Goal: Use online tool/utility: Utilize a website feature to perform a specific function

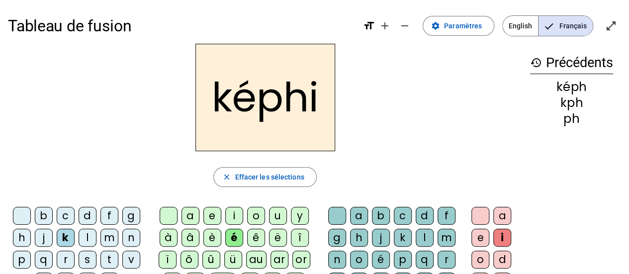
scroll to position [2, 0]
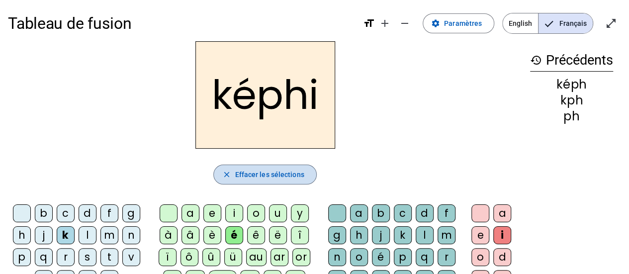
click at [280, 172] on span "Effacer les sélections" at bounding box center [269, 174] width 69 height 12
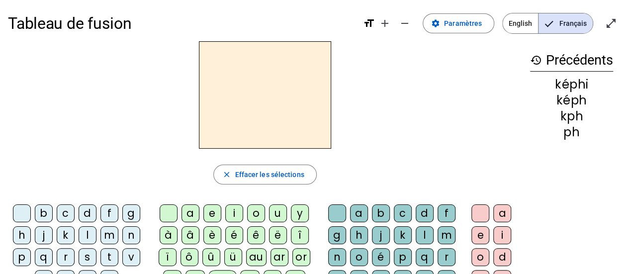
click at [247, 210] on div "o" at bounding box center [256, 213] width 18 height 18
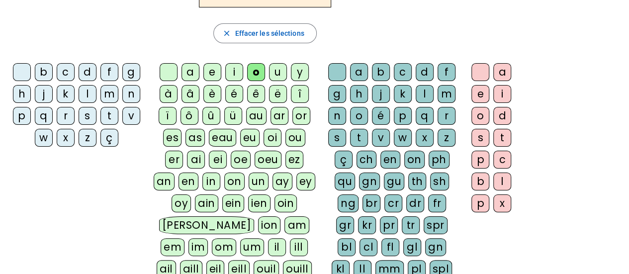
scroll to position [146, 0]
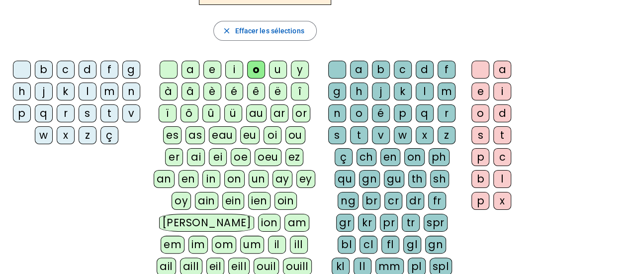
click at [228, 101] on letter-bubble "é" at bounding box center [236, 93] width 22 height 22
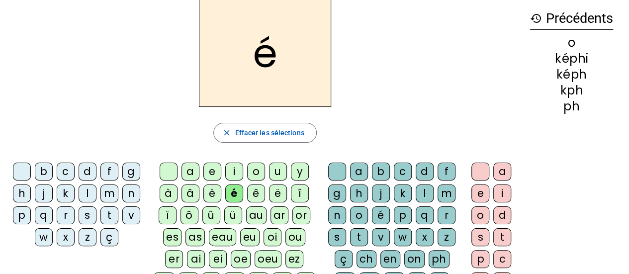
scroll to position [43, 0]
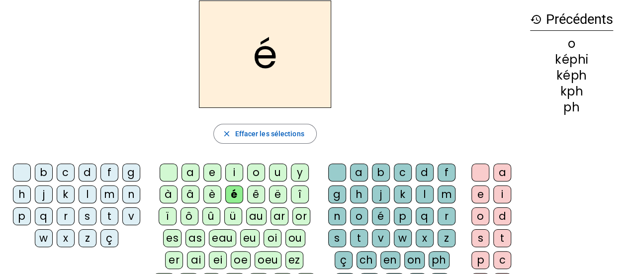
click at [297, 170] on div "y" at bounding box center [300, 172] width 18 height 18
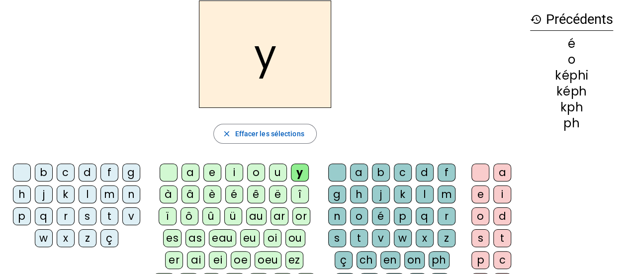
click at [269, 203] on letter-bubble "ë" at bounding box center [280, 196] width 22 height 22
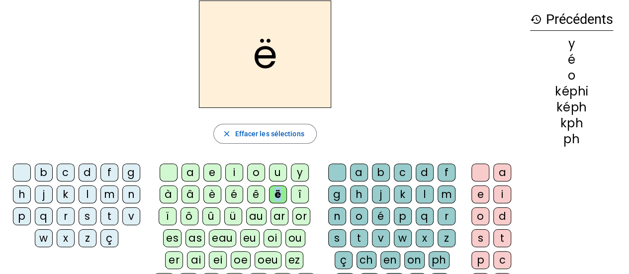
click at [269, 203] on letter-bubble "ë" at bounding box center [280, 196] width 22 height 22
click at [249, 207] on html "Tableau de fusion format_size add remove settings Paramètres English Français o…" at bounding box center [314, 94] width 629 height 274
click at [249, 207] on div "au" at bounding box center [256, 216] width 20 height 18
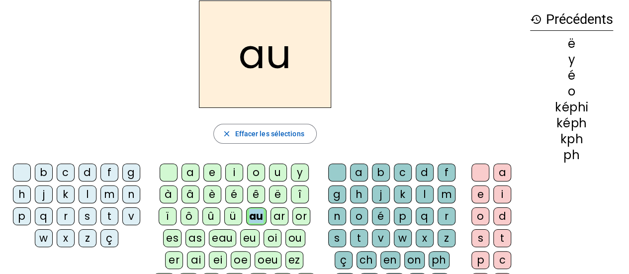
click at [249, 207] on div "au" at bounding box center [256, 216] width 20 height 18
click at [247, 222] on div at bounding box center [247, 222] width 0 height 0
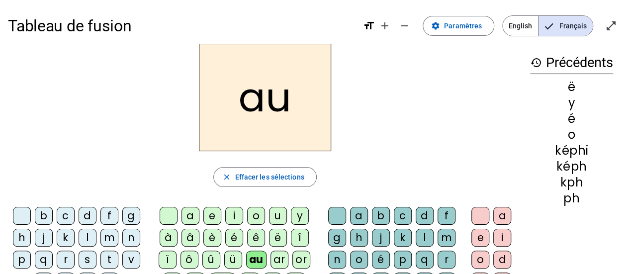
drag, startPoint x: 305, startPoint y: 3, endPoint x: 249, endPoint y: 66, distance: 83.4
click at [249, 66] on h2 "au" at bounding box center [265, 97] width 132 height 107
click at [335, 219] on div at bounding box center [337, 216] width 18 height 18
click at [363, 216] on div "a" at bounding box center [359, 216] width 18 height 18
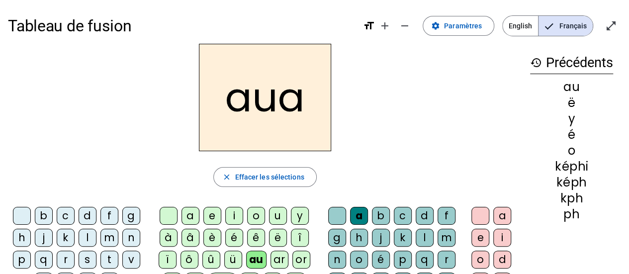
click at [104, 243] on div "m" at bounding box center [109, 238] width 18 height 18
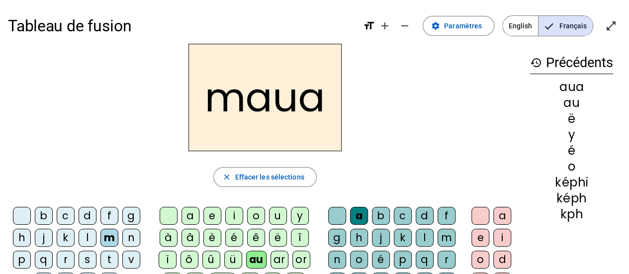
click at [277, 220] on div "u" at bounding box center [278, 216] width 18 height 18
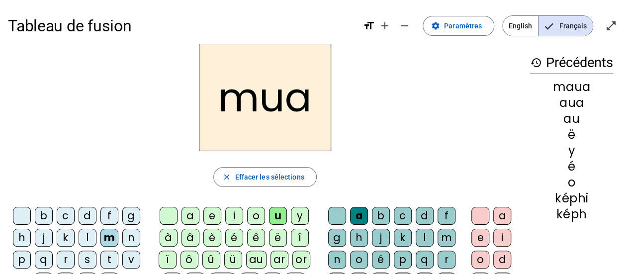
click at [213, 210] on div "e" at bounding box center [212, 216] width 18 height 18
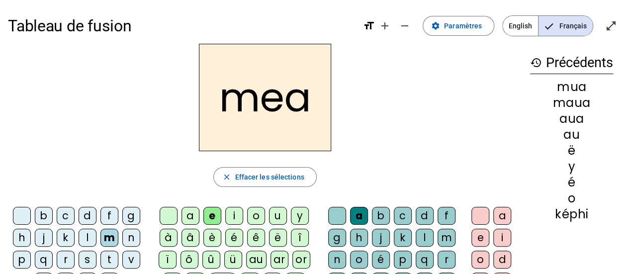
click at [188, 217] on div "a" at bounding box center [190, 216] width 18 height 18
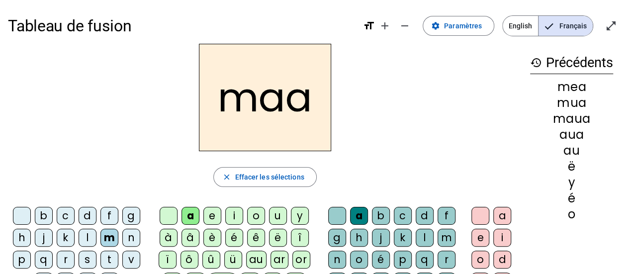
click at [107, 237] on div "m" at bounding box center [109, 238] width 18 height 18
click at [87, 235] on div "l" at bounding box center [88, 238] width 18 height 18
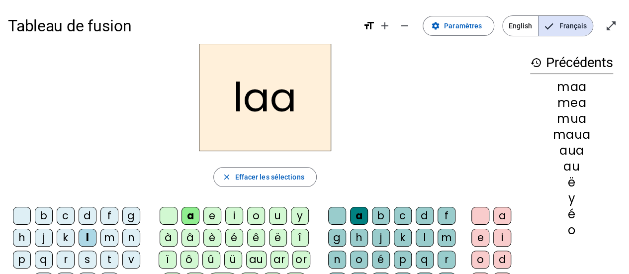
click at [249, 199] on div "laa close Effacer les sélections b c d f g h j k l m n p q r s t v w x z ç a e …" at bounding box center [265, 247] width 514 height 407
click at [255, 215] on div "o" at bounding box center [256, 216] width 18 height 18
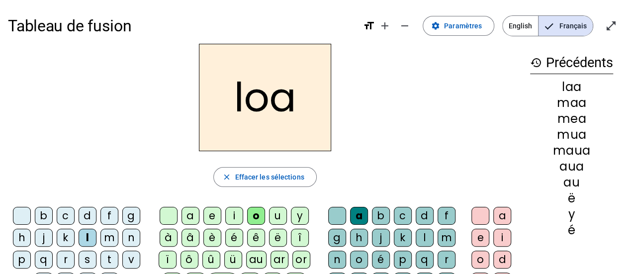
click at [185, 236] on div "â" at bounding box center [190, 238] width 18 height 18
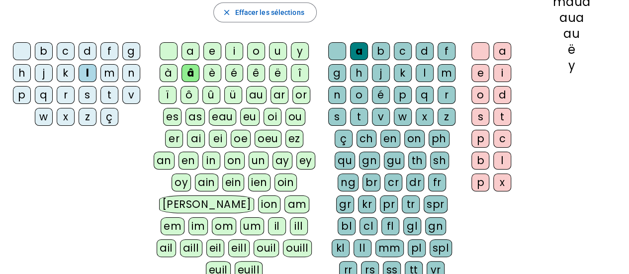
scroll to position [165, 0]
click at [243, 260] on div "euill" at bounding box center [249, 269] width 28 height 18
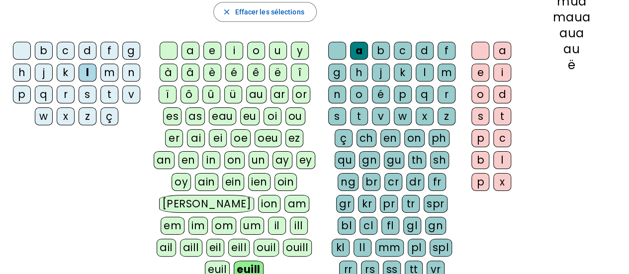
click at [397, 142] on div "en" at bounding box center [390, 138] width 20 height 18
click at [440, 112] on div "z" at bounding box center [446, 116] width 18 height 18
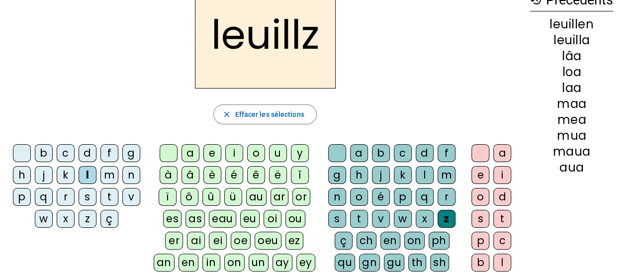
scroll to position [62, 0]
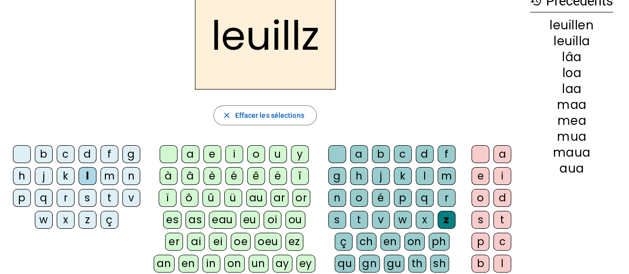
click at [451, 181] on div "m" at bounding box center [446, 176] width 18 height 18
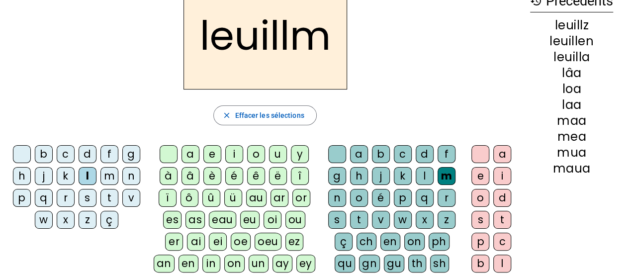
click at [451, 189] on div "r" at bounding box center [446, 198] width 18 height 18
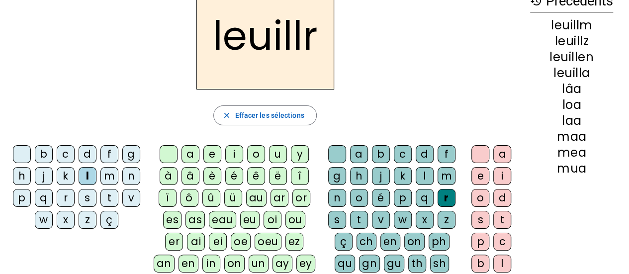
click at [442, 182] on div "m" at bounding box center [446, 176] width 18 height 18
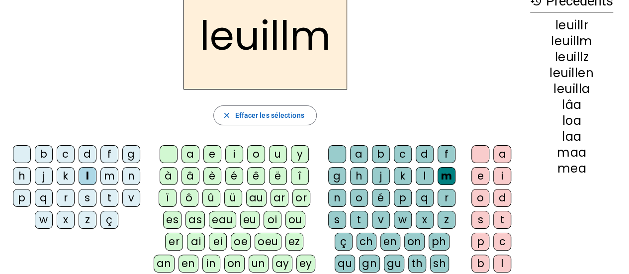
click at [430, 169] on div "l" at bounding box center [424, 176] width 18 height 18
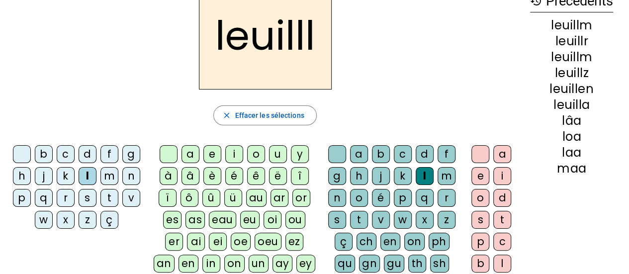
click at [429, 168] on div "l" at bounding box center [424, 176] width 18 height 18
click at [437, 169] on div "m" at bounding box center [446, 176] width 18 height 18
click at [430, 170] on div "l" at bounding box center [424, 176] width 18 height 18
click at [430, 171] on div "l" at bounding box center [424, 176] width 18 height 18
click at [434, 170] on letter-bubble "l" at bounding box center [426, 178] width 22 height 22
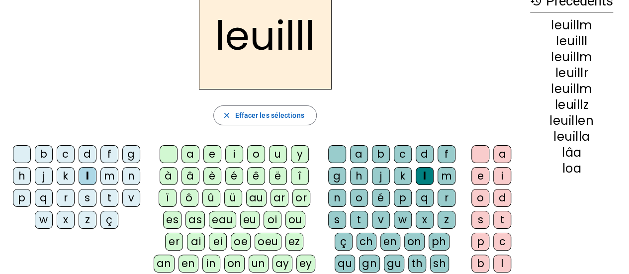
click at [433, 170] on letter-bubble "l" at bounding box center [426, 178] width 22 height 22
click at [429, 173] on div "l" at bounding box center [424, 176] width 18 height 18
click at [429, 171] on div "l" at bounding box center [424, 176] width 18 height 18
click at [429, 173] on div "l" at bounding box center [424, 176] width 18 height 18
click at [440, 177] on div "m" at bounding box center [446, 176] width 18 height 18
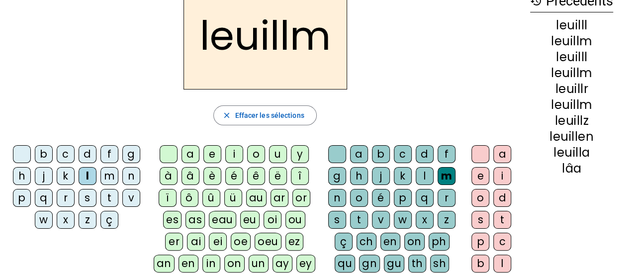
click at [83, 150] on div "d" at bounding box center [88, 154] width 18 height 18
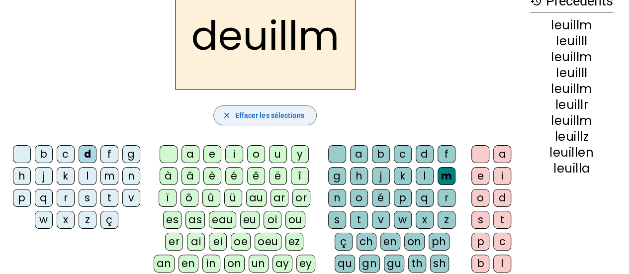
click at [284, 125] on span "button" at bounding box center [265, 115] width 102 height 24
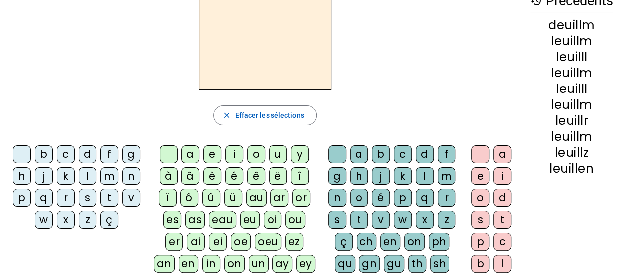
click at [71, 152] on div "c" at bounding box center [66, 154] width 18 height 18
click at [298, 173] on div "î" at bounding box center [300, 176] width 18 height 18
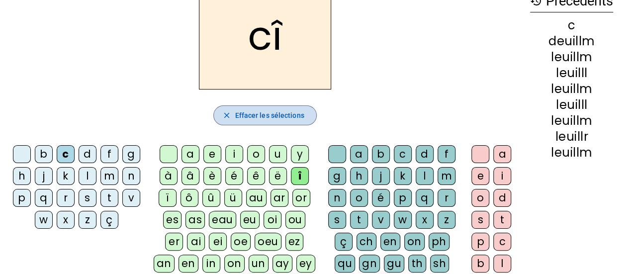
click at [267, 106] on span "button" at bounding box center [265, 115] width 102 height 24
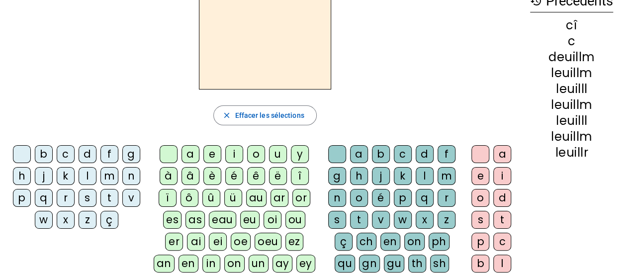
click at [66, 152] on div "c" at bounding box center [66, 154] width 18 height 18
click at [217, 221] on div "eau" at bounding box center [222, 220] width 27 height 18
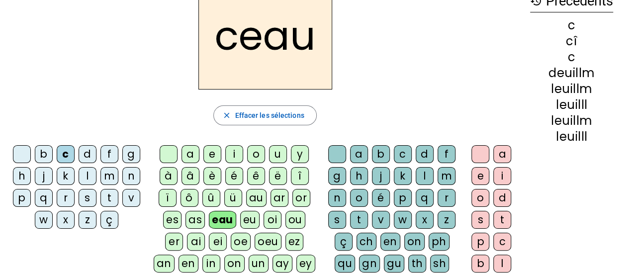
click at [238, 173] on div "é" at bounding box center [234, 176] width 18 height 18
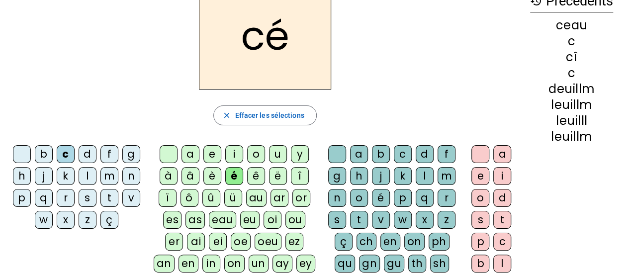
click at [347, 265] on div "qu" at bounding box center [344, 263] width 20 height 18
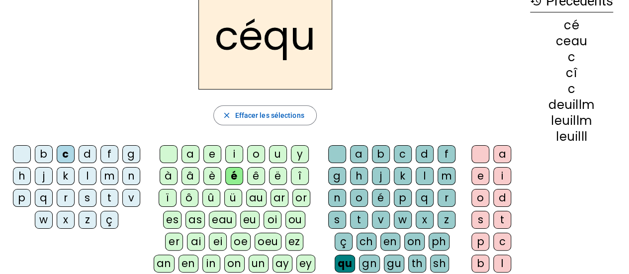
click at [503, 175] on div "i" at bounding box center [502, 176] width 18 height 18
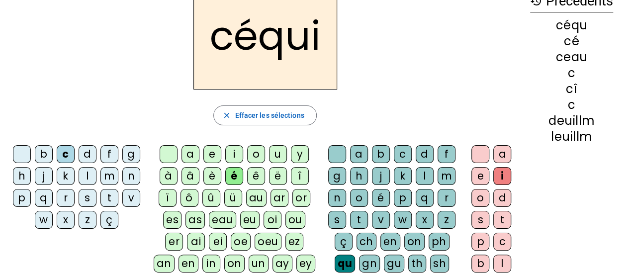
click at [478, 178] on div "e" at bounding box center [480, 176] width 18 height 18
click at [486, 178] on div "e" at bounding box center [480, 176] width 18 height 18
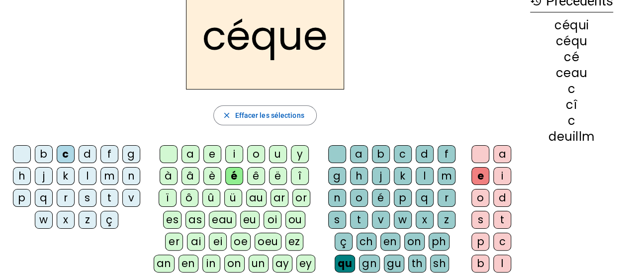
click at [485, 172] on div "e" at bounding box center [480, 176] width 18 height 18
click at [484, 169] on div "e" at bounding box center [480, 176] width 18 height 18
click at [484, 168] on div "e" at bounding box center [480, 176] width 18 height 18
click at [477, 177] on div "e" at bounding box center [480, 176] width 18 height 18
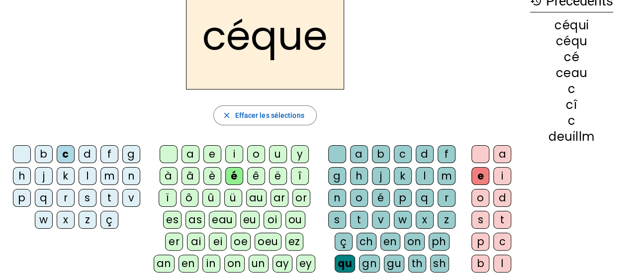
click at [478, 175] on div "e" at bounding box center [480, 176] width 18 height 18
click at [478, 173] on div "e" at bounding box center [480, 176] width 18 height 18
click at [482, 173] on div "e" at bounding box center [480, 176] width 18 height 18
click at [464, 185] on div "a e i o d s t p c b l p x" at bounding box center [493, 221] width 58 height 161
click at [285, 211] on div "ou" at bounding box center [295, 220] width 20 height 18
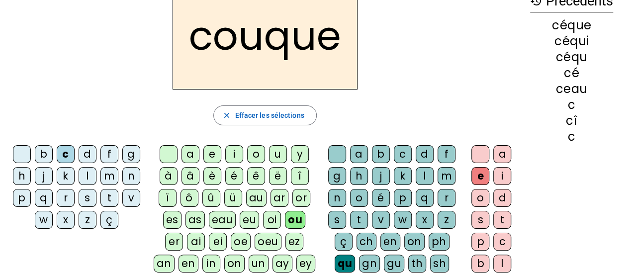
click at [174, 254] on div "an" at bounding box center [164, 263] width 21 height 18
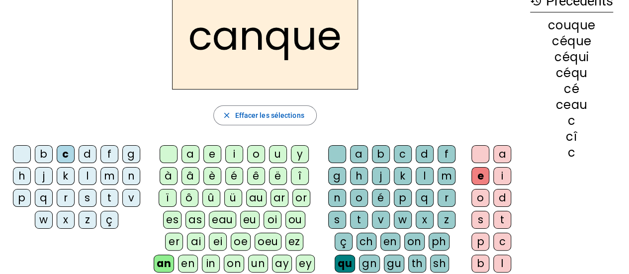
click at [250, 207] on letter-bubble "au" at bounding box center [258, 200] width 24 height 22
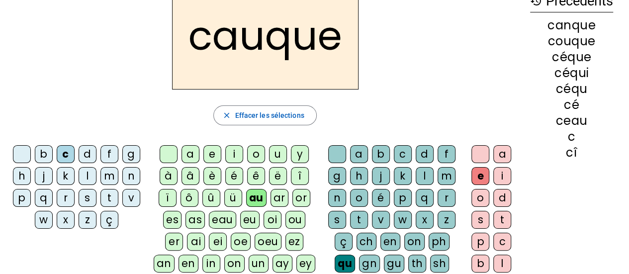
click at [295, 172] on div "î" at bounding box center [300, 176] width 18 height 18
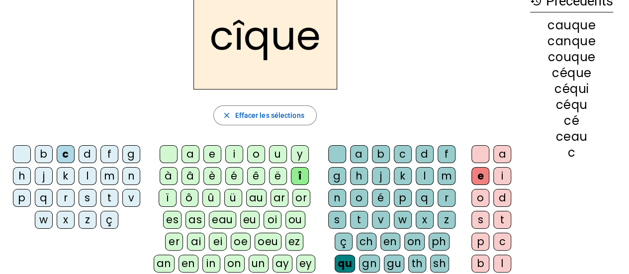
click at [362, 145] on div "a" at bounding box center [359, 154] width 18 height 18
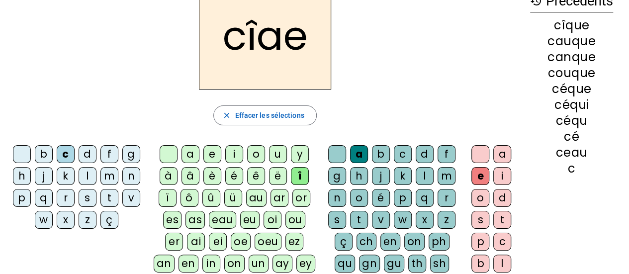
click at [240, 220] on div "eu" at bounding box center [249, 220] width 19 height 18
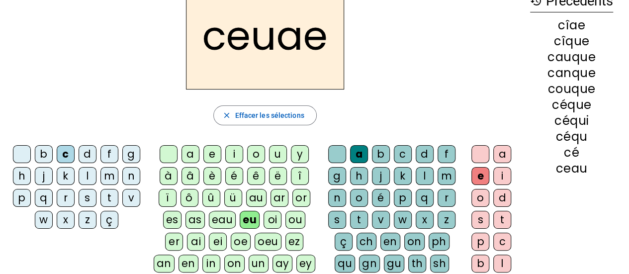
click at [188, 218] on div "as" at bounding box center [194, 220] width 19 height 18
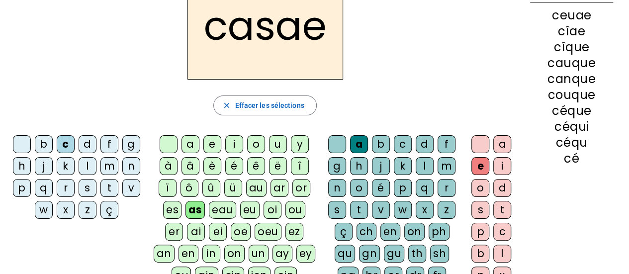
scroll to position [64, 0]
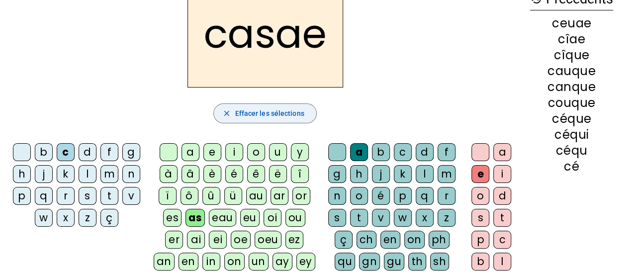
click at [255, 114] on span "Effacer les sélections" at bounding box center [269, 113] width 69 height 12
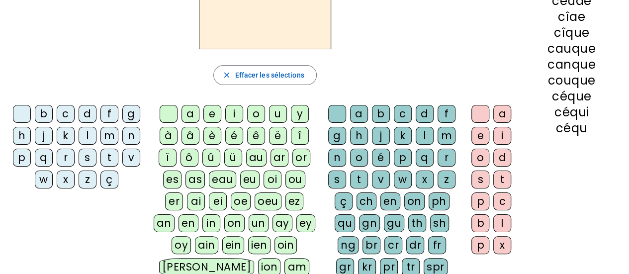
scroll to position [105, 0]
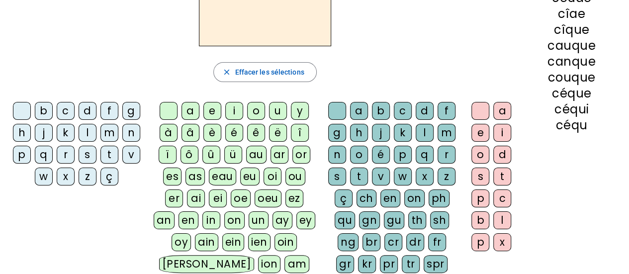
click at [192, 110] on div "a" at bounding box center [190, 111] width 18 height 18
click at [43, 103] on div "b" at bounding box center [44, 111] width 18 height 18
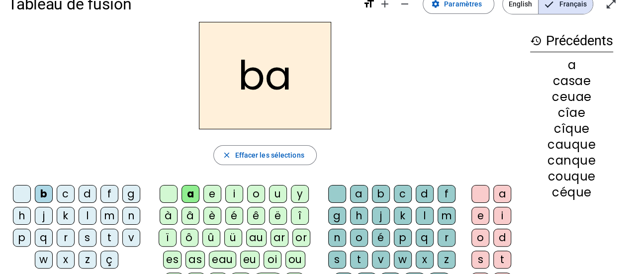
scroll to position [24, 0]
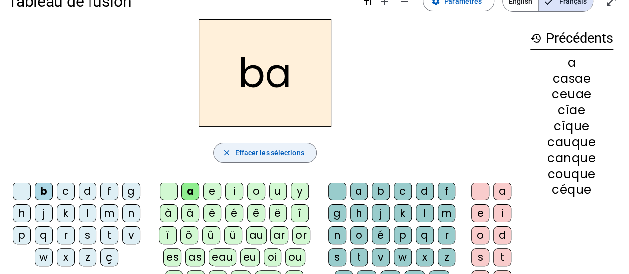
click at [232, 150] on span "button" at bounding box center [265, 153] width 102 height 24
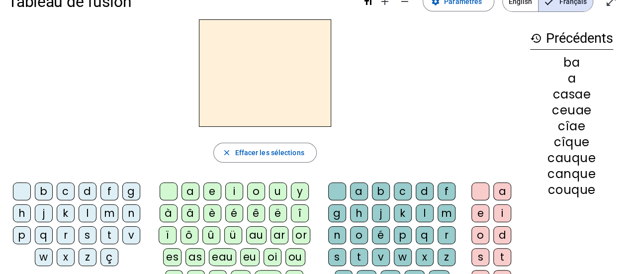
click at [406, 210] on div "k" at bounding box center [403, 213] width 18 height 18
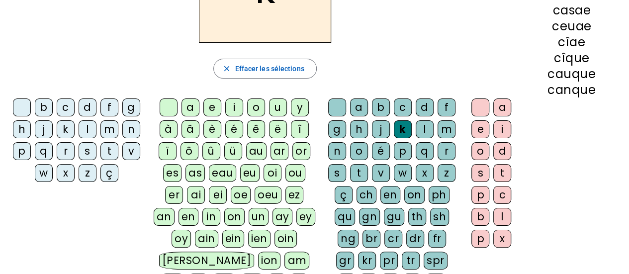
scroll to position [109, 0]
click at [362, 107] on div "a" at bounding box center [359, 107] width 18 height 18
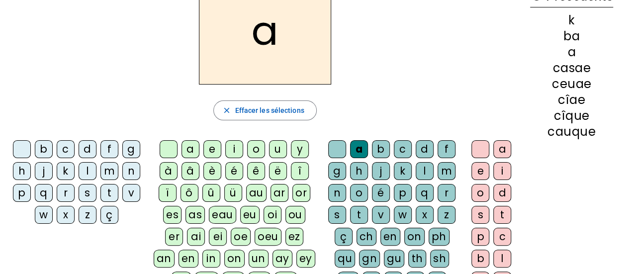
scroll to position [67, 0]
click at [232, 111] on span "button" at bounding box center [265, 110] width 102 height 24
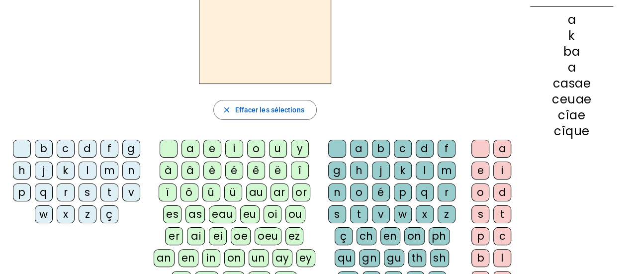
click at [188, 144] on div "a" at bounding box center [190, 149] width 18 height 18
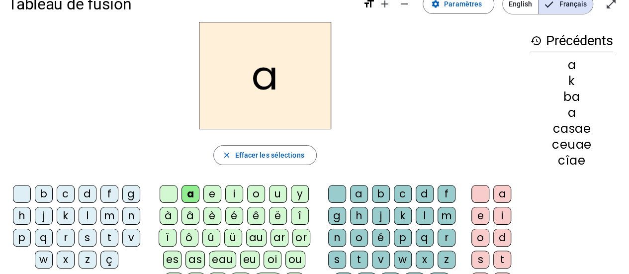
scroll to position [25, 0]
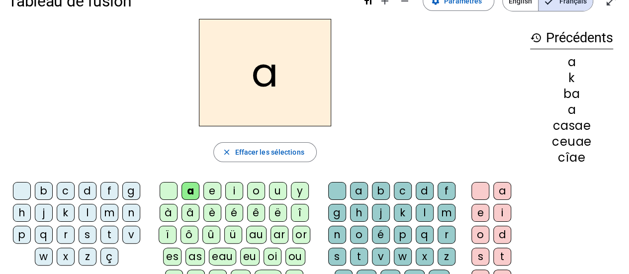
click at [49, 184] on div "b" at bounding box center [44, 191] width 18 height 18
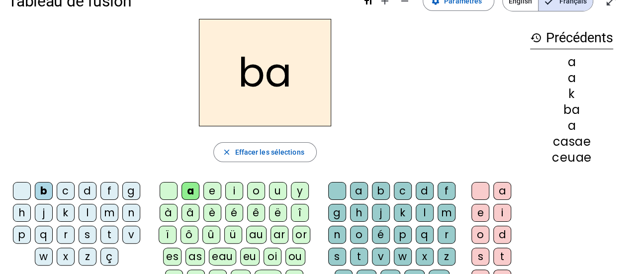
click at [62, 188] on div "c" at bounding box center [66, 191] width 18 height 18
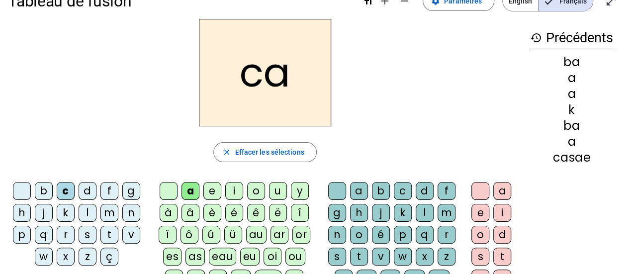
click at [94, 186] on div "d" at bounding box center [88, 191] width 18 height 18
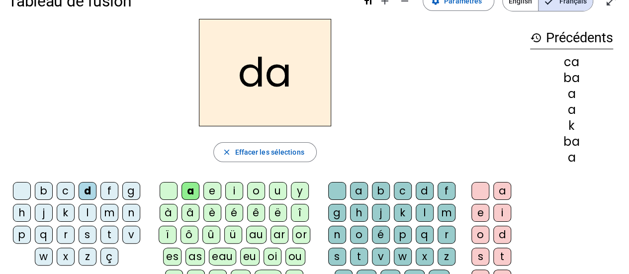
click at [113, 185] on div "f" at bounding box center [109, 191] width 18 height 18
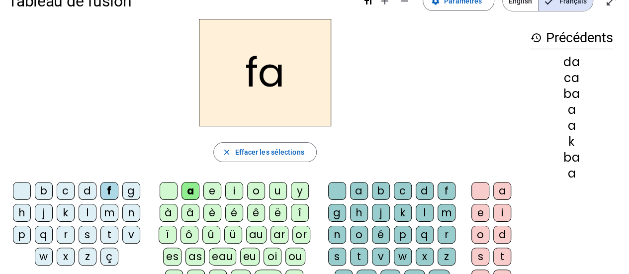
click at [131, 184] on div "g" at bounding box center [131, 191] width 18 height 18
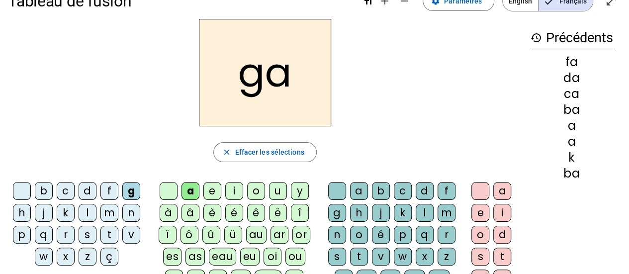
click at [21, 208] on div "h" at bounding box center [22, 213] width 18 height 18
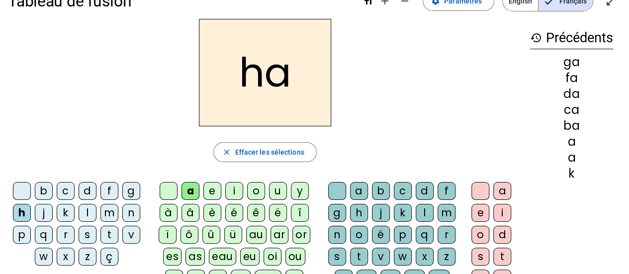
click at [49, 205] on div "j" at bounding box center [44, 213] width 18 height 18
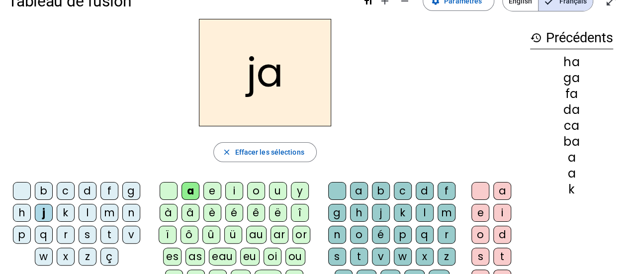
click at [68, 213] on div "k" at bounding box center [66, 213] width 18 height 18
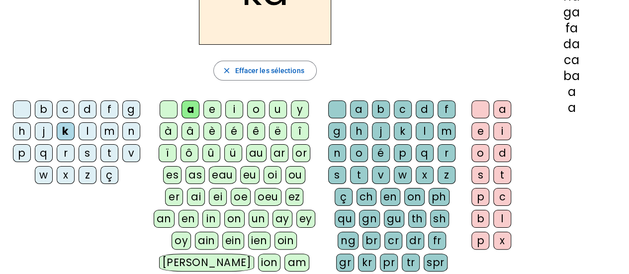
scroll to position [104, 0]
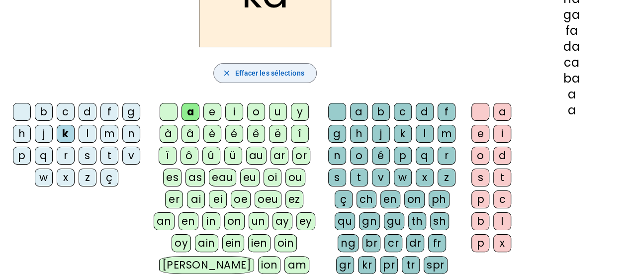
click at [271, 75] on span "Effacer les sélections" at bounding box center [269, 73] width 69 height 12
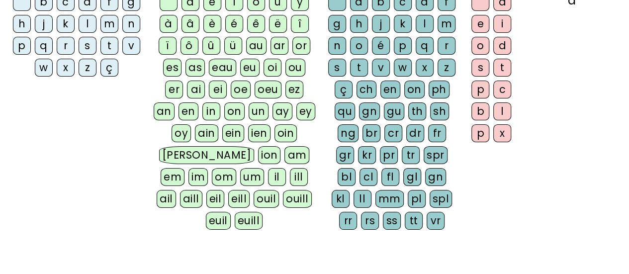
scroll to position [218, 0]
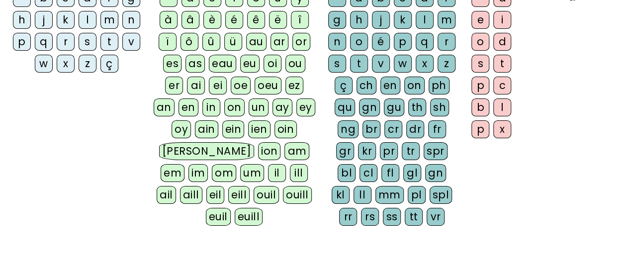
click at [447, 57] on div "z" at bounding box center [446, 64] width 18 height 18
click at [479, 36] on div "o" at bounding box center [480, 42] width 18 height 18
click at [480, 36] on div "o" at bounding box center [480, 42] width 18 height 18
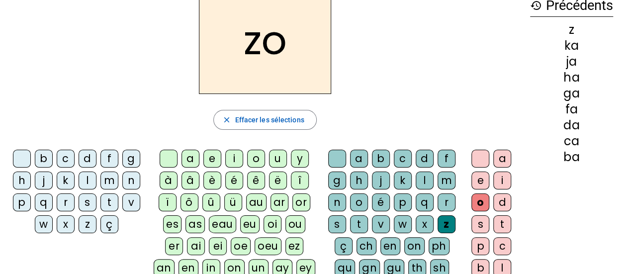
scroll to position [56, 0]
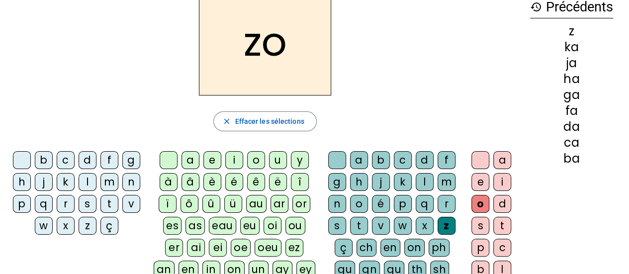
click at [479, 203] on div "o" at bounding box center [480, 204] width 18 height 18
click at [477, 206] on div "o" at bounding box center [480, 204] width 18 height 18
click at [258, 165] on div "o" at bounding box center [256, 160] width 18 height 18
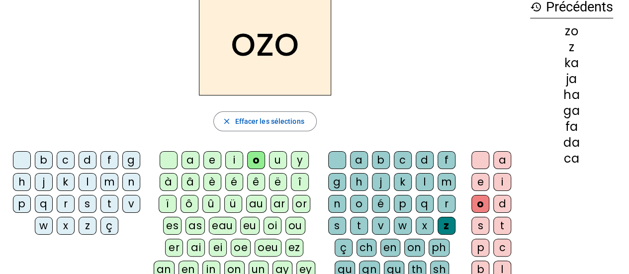
click at [89, 223] on div "z" at bounding box center [88, 226] width 18 height 18
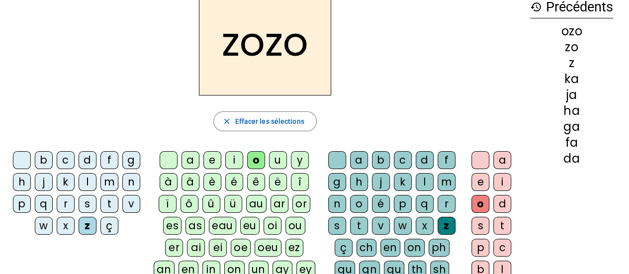
click at [185, 163] on div "a" at bounding box center [190, 160] width 18 height 18
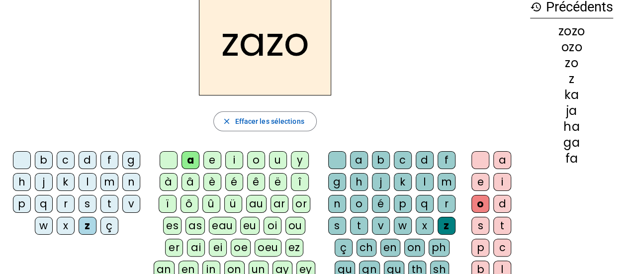
click at [342, 165] on div at bounding box center [337, 160] width 18 height 18
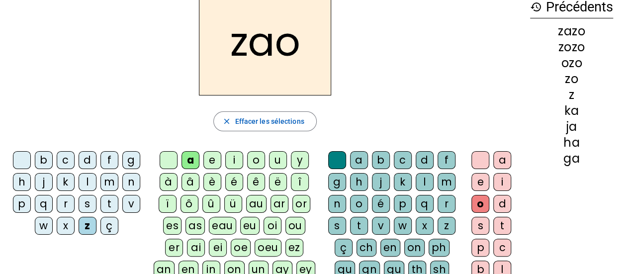
click at [475, 153] on div at bounding box center [480, 160] width 18 height 18
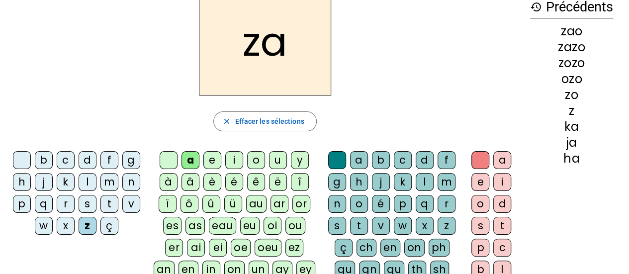
click at [66, 229] on div "x" at bounding box center [66, 226] width 18 height 18
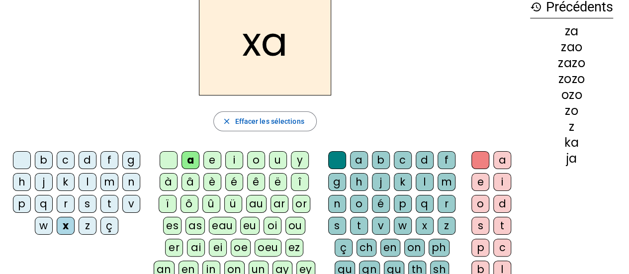
click at [48, 231] on div "w" at bounding box center [44, 226] width 18 height 18
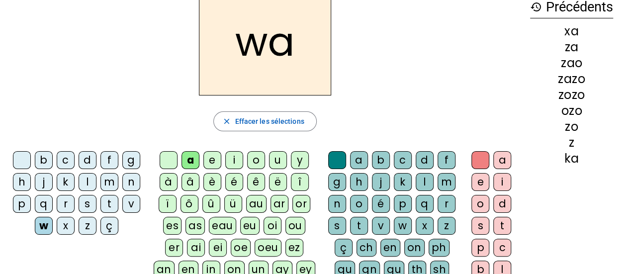
click at [136, 205] on div "v" at bounding box center [131, 204] width 18 height 18
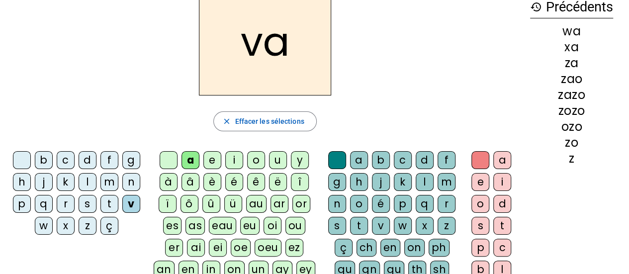
click at [111, 195] on div "t" at bounding box center [109, 204] width 18 height 18
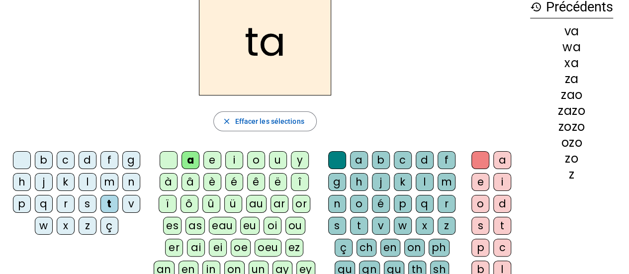
click at [84, 200] on div "s" at bounding box center [88, 204] width 18 height 18
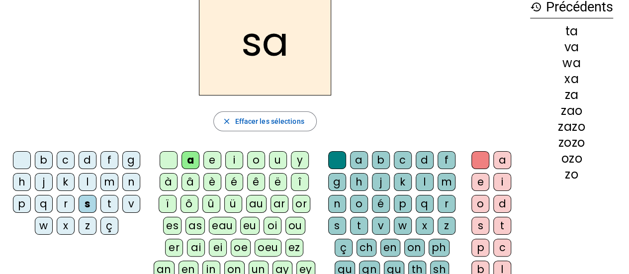
click at [61, 196] on div "r" at bounding box center [66, 204] width 18 height 18
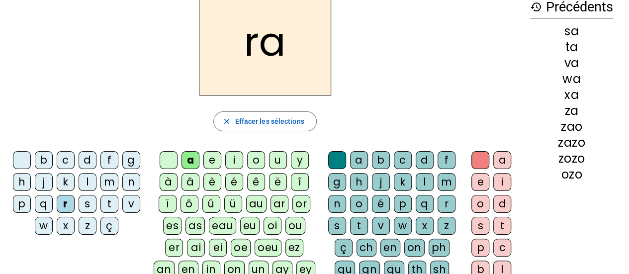
click at [36, 203] on div "q" at bounding box center [44, 204] width 18 height 18
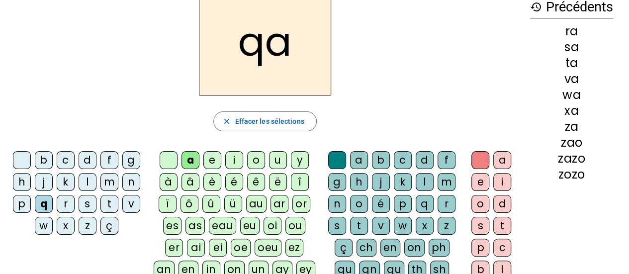
click at [20, 210] on div "p" at bounding box center [22, 204] width 18 height 18
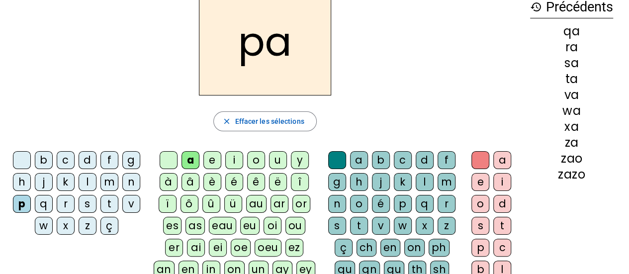
click at [130, 175] on div "n" at bounding box center [131, 182] width 18 height 18
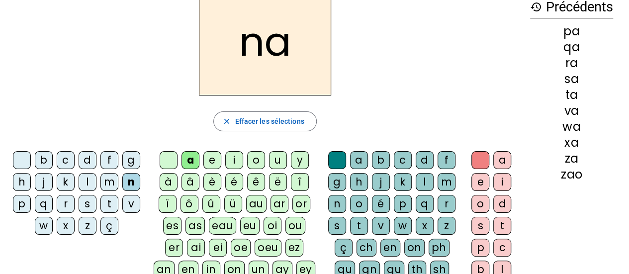
click at [108, 181] on div "m" at bounding box center [109, 182] width 18 height 18
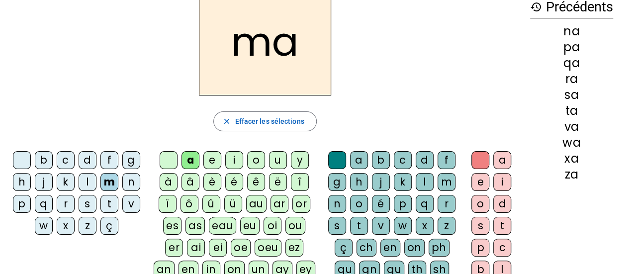
click at [90, 178] on div "l" at bounding box center [88, 182] width 18 height 18
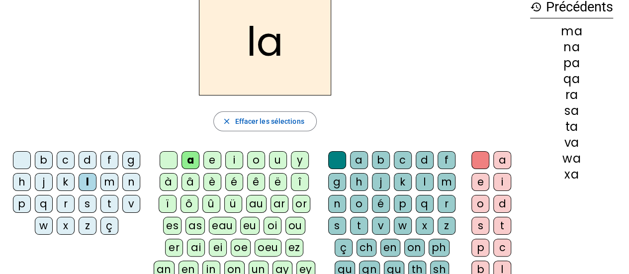
click at [105, 217] on div "ç" at bounding box center [109, 226] width 18 height 18
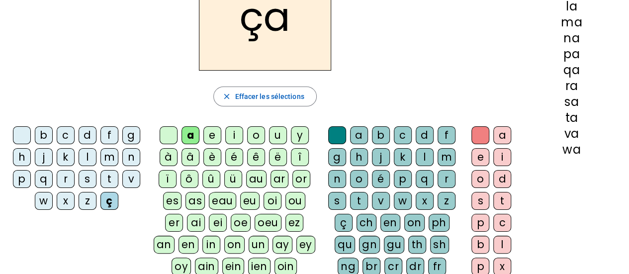
scroll to position [81, 0]
click at [449, 134] on div "f" at bounding box center [446, 135] width 18 height 18
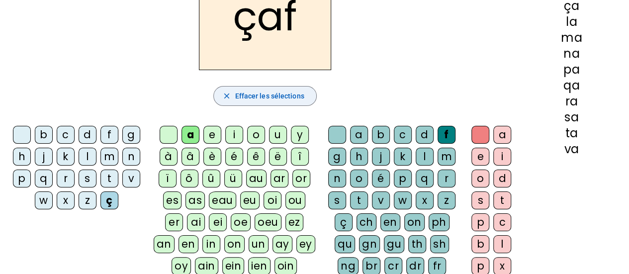
click at [269, 93] on span "Effacer les sélections" at bounding box center [269, 96] width 69 height 12
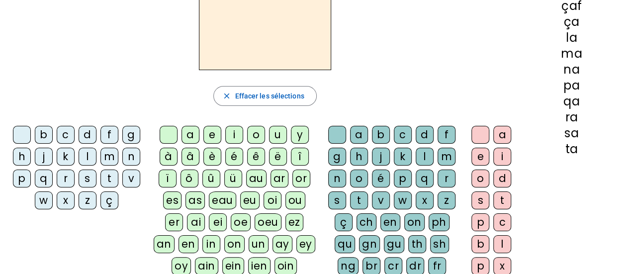
click at [64, 169] on div "r" at bounding box center [66, 178] width 18 height 18
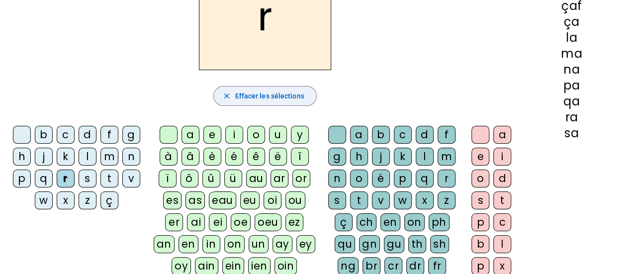
click at [256, 96] on span "Effacer les sélections" at bounding box center [269, 96] width 69 height 12
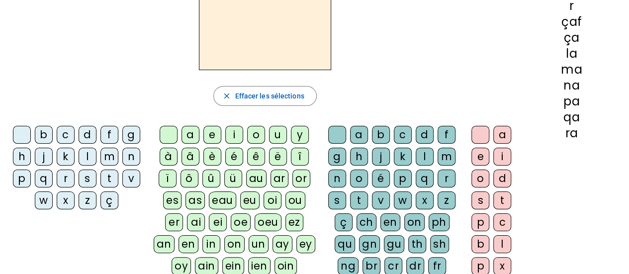
click at [59, 135] on div "c" at bounding box center [66, 135] width 18 height 18
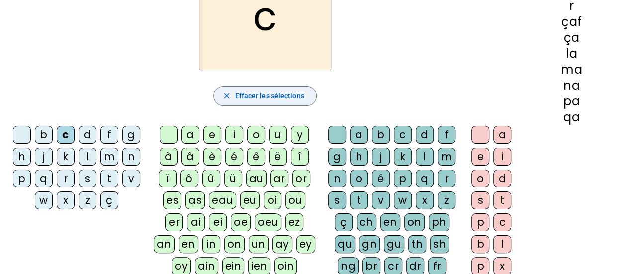
click at [246, 105] on span "button" at bounding box center [265, 96] width 102 height 24
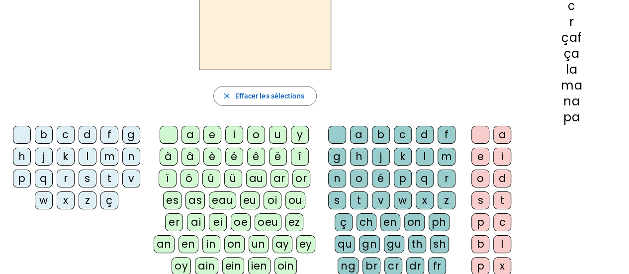
click at [67, 158] on div "k" at bounding box center [66, 157] width 18 height 18
click at [187, 128] on div "a" at bounding box center [190, 135] width 18 height 18
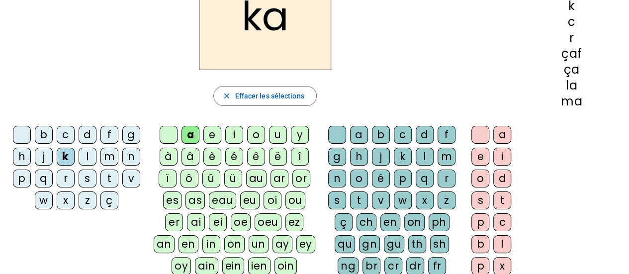
click at [304, 133] on div "y" at bounding box center [300, 135] width 18 height 18
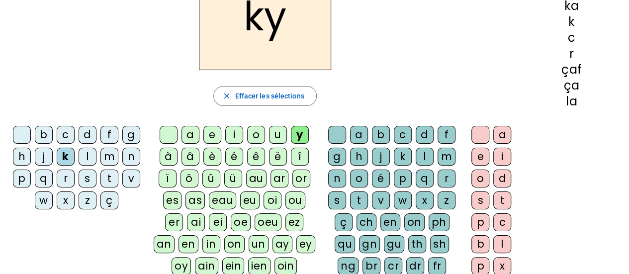
click at [198, 137] on div "a" at bounding box center [190, 135] width 18 height 18
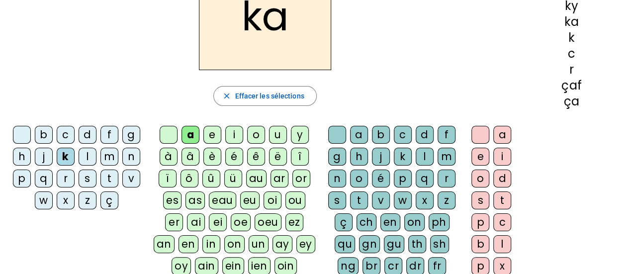
click at [579, 179] on div "history Précédents ky ka k c r çaf ça" at bounding box center [571, 159] width 99 height 392
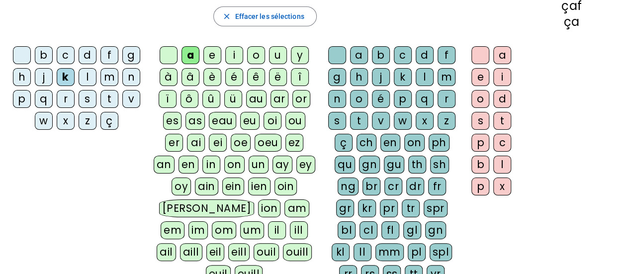
scroll to position [172, 0]
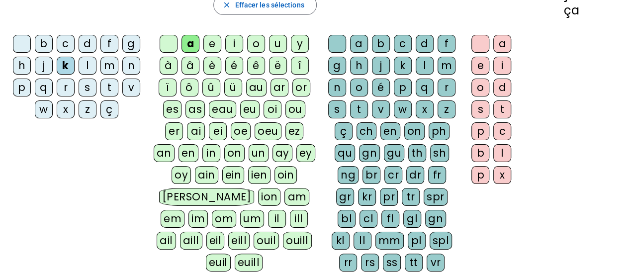
click at [272, 153] on div "ay" at bounding box center [282, 153] width 20 height 18
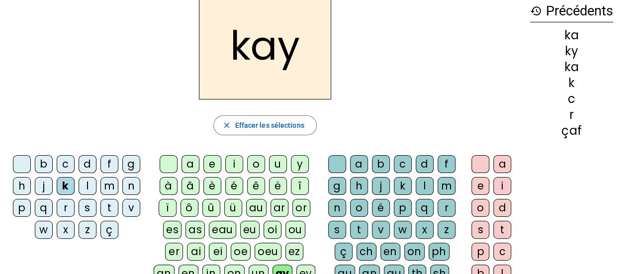
scroll to position [51, 0]
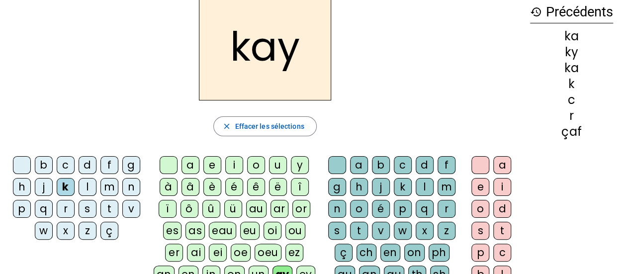
click at [432, 123] on div "close Effacer les sélections" at bounding box center [265, 126] width 514 height 20
click at [435, 114] on div "kay close [PERSON_NAME] les sélections b c d f g h j k l m n p q r s t v w x z …" at bounding box center [265, 196] width 514 height 407
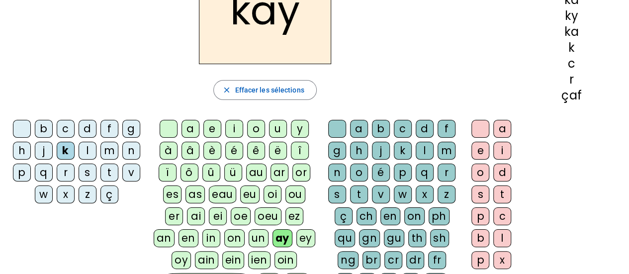
click at [435, 78] on div "kay close [PERSON_NAME] les sélections b c d f g h j k l m n p q r s t v w x z …" at bounding box center [265, 160] width 514 height 407
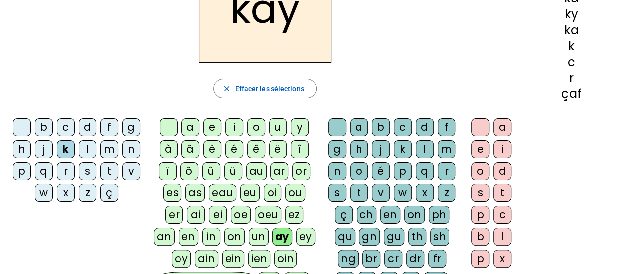
scroll to position [91, 0]
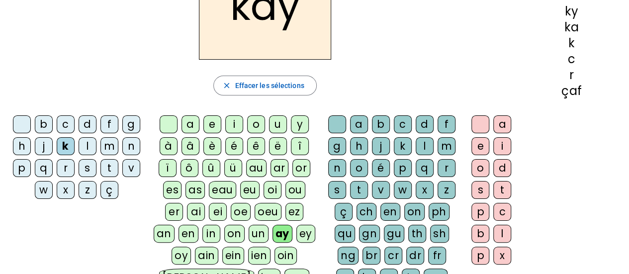
click at [424, 150] on div "l" at bounding box center [424, 146] width 18 height 18
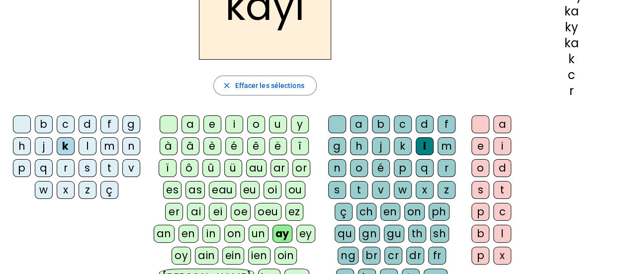
click at [187, 121] on div "a" at bounding box center [190, 124] width 18 height 18
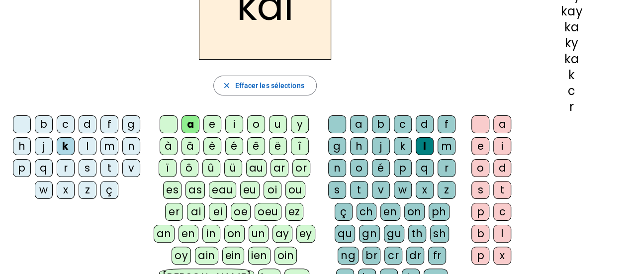
click at [503, 79] on div "close Effacer les sélections" at bounding box center [265, 86] width 514 height 20
click at [337, 258] on div "ng" at bounding box center [347, 255] width 21 height 18
click at [337, 250] on div "ng" at bounding box center [347, 255] width 21 height 18
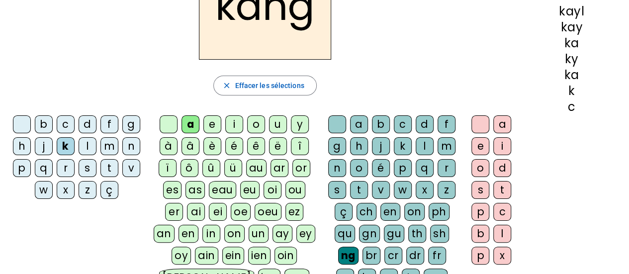
click at [338, 246] on div "ng" at bounding box center [348, 255] width 20 height 18
click at [329, 234] on div "a b c d f g h j k l m n o é p q r s t v w x z ç ch en on ph qu gn gu th sh ng b…" at bounding box center [393, 235] width 133 height 241
click at [272, 237] on div "ay" at bounding box center [282, 234] width 20 height 18
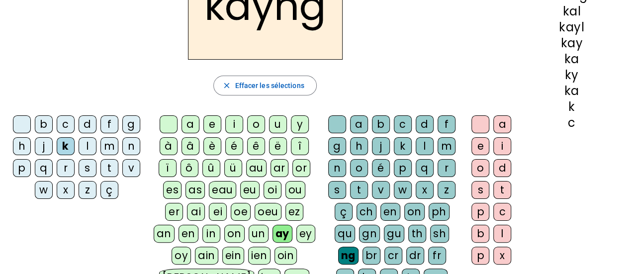
click at [419, 151] on div "l" at bounding box center [424, 146] width 18 height 18
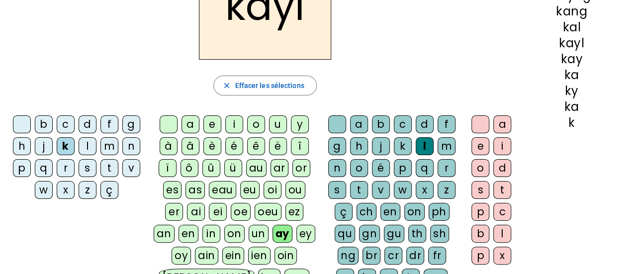
click at [506, 122] on div "a" at bounding box center [502, 124] width 18 height 18
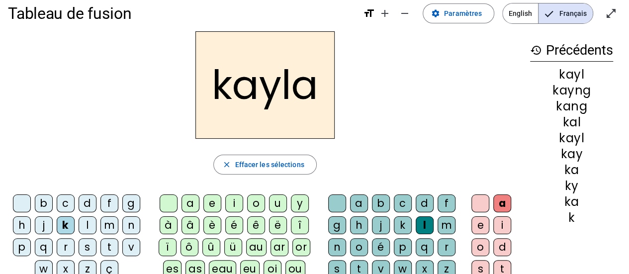
scroll to position [13, 0]
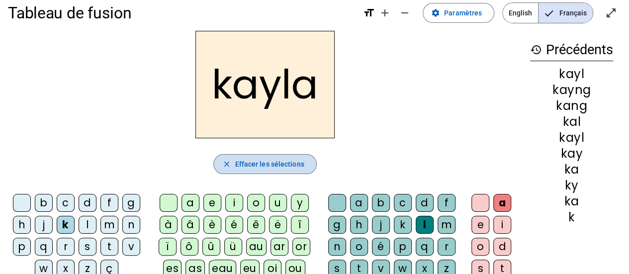
click at [215, 152] on span "button" at bounding box center [265, 164] width 102 height 24
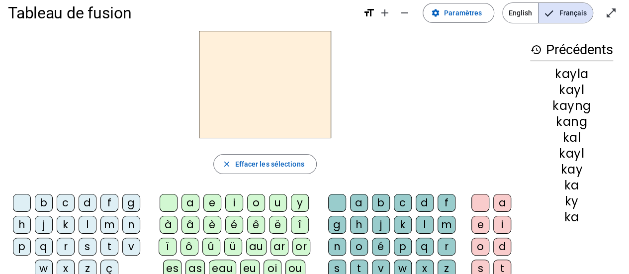
click at [567, 72] on div "kayla" at bounding box center [571, 74] width 83 height 12
click at [511, 83] on div at bounding box center [265, 84] width 514 height 107
drag, startPoint x: 540, startPoint y: 44, endPoint x: 558, endPoint y: 18, distance: 31.1
click at [108, 248] on div "t" at bounding box center [109, 247] width 18 height 18
click at [216, 205] on div "e" at bounding box center [212, 203] width 18 height 18
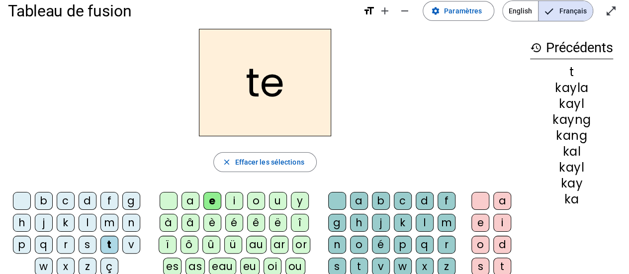
scroll to position [15, 0]
click at [236, 194] on div "i" at bounding box center [234, 200] width 18 height 18
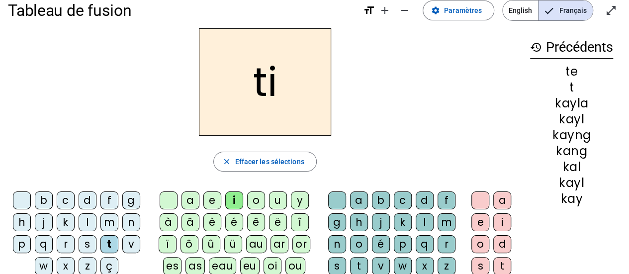
click at [260, 200] on div "o" at bounding box center [256, 200] width 18 height 18
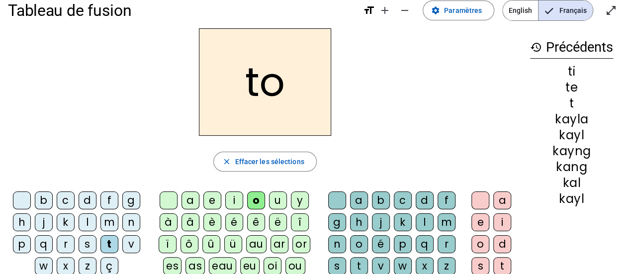
click at [273, 205] on div "u" at bounding box center [278, 200] width 18 height 18
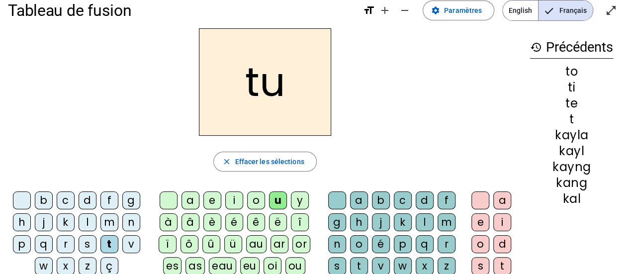
click at [298, 200] on div "y" at bounding box center [300, 200] width 18 height 18
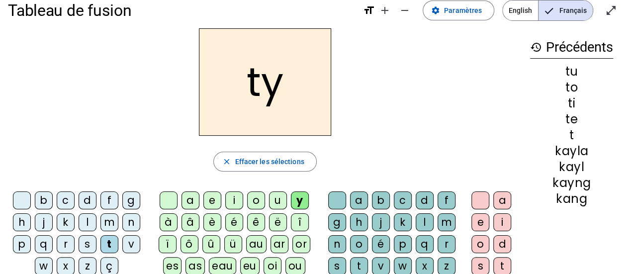
click at [176, 225] on div "à" at bounding box center [169, 222] width 18 height 18
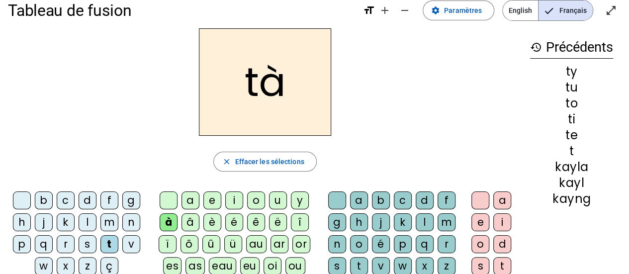
click at [189, 225] on div "â" at bounding box center [190, 222] width 18 height 18
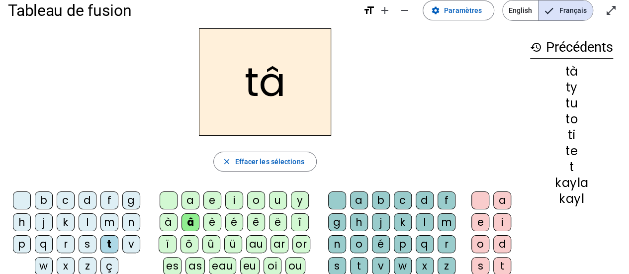
click at [218, 227] on div "è" at bounding box center [212, 222] width 18 height 18
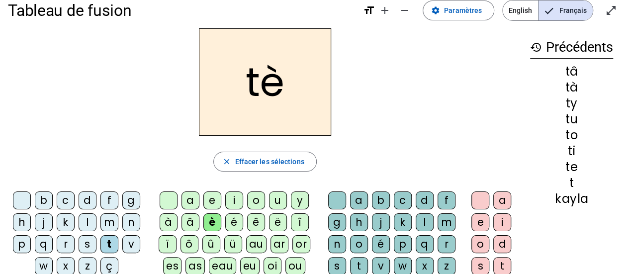
click at [235, 224] on div "é" at bounding box center [234, 222] width 18 height 18
click at [195, 200] on div "a" at bounding box center [190, 200] width 18 height 18
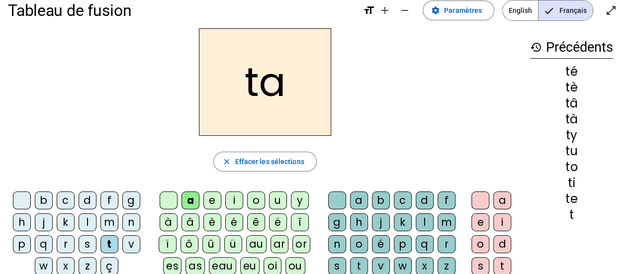
click at [212, 199] on div "e" at bounding box center [212, 200] width 18 height 18
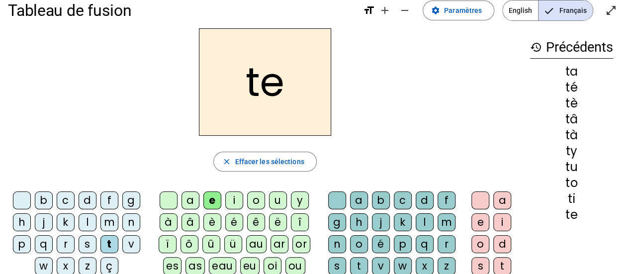
click at [239, 200] on div "i" at bounding box center [234, 200] width 18 height 18
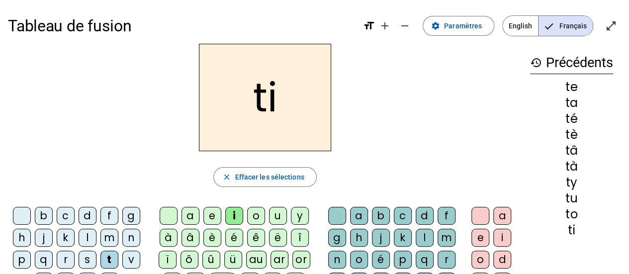
scroll to position [0, 0]
click at [191, 216] on div "a" at bounding box center [190, 216] width 18 height 18
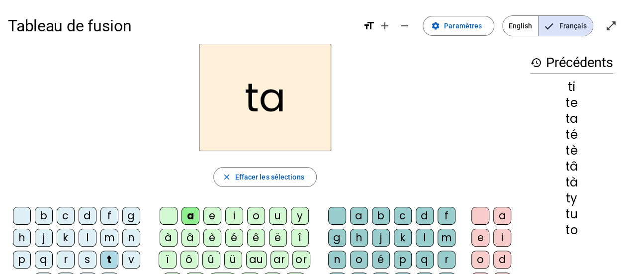
click at [561, 137] on div "té" at bounding box center [571, 135] width 83 height 12
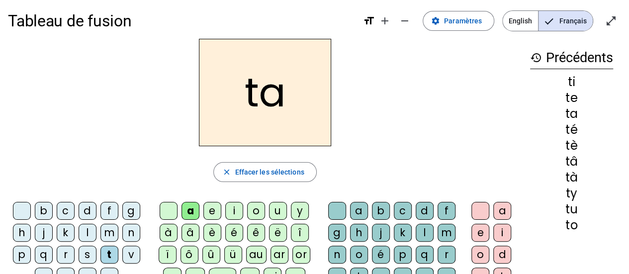
scroll to position [6, 0]
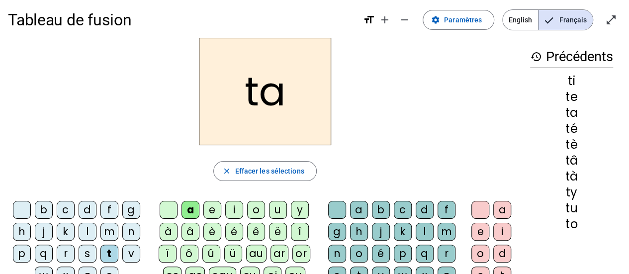
copy div "té"
click at [566, 114] on div "ta" at bounding box center [571, 113] width 83 height 12
click at [572, 112] on div "ta" at bounding box center [571, 113] width 83 height 12
click at [572, 117] on div "ta" at bounding box center [571, 113] width 83 height 12
click at [569, 112] on div "ta" at bounding box center [571, 113] width 83 height 12
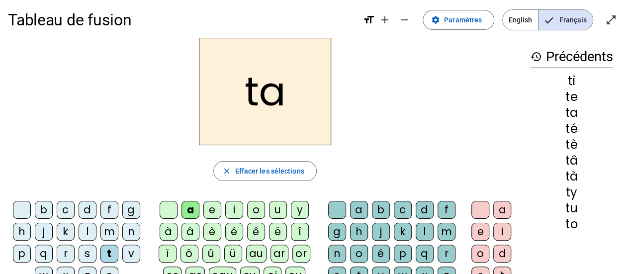
click at [570, 118] on div "ta" at bounding box center [571, 113] width 83 height 12
click at [568, 114] on div "ta" at bounding box center [571, 113] width 83 height 12
click at [207, 207] on div "e" at bounding box center [212, 210] width 18 height 18
click at [239, 211] on div "i" at bounding box center [234, 210] width 18 height 18
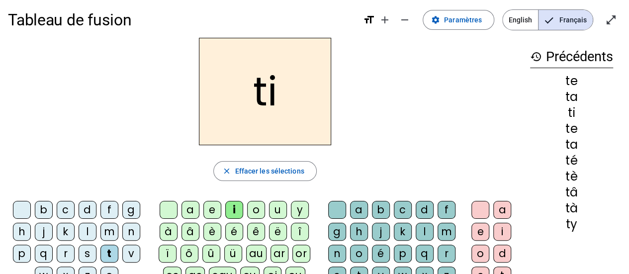
click at [558, 114] on div "ti" at bounding box center [571, 113] width 83 height 12
click at [574, 118] on div "ti" at bounding box center [571, 113] width 83 height 12
click at [568, 109] on div "ti" at bounding box center [571, 113] width 83 height 12
click at [573, 110] on div "ti" at bounding box center [571, 113] width 83 height 12
click at [258, 209] on div "o" at bounding box center [256, 210] width 18 height 18
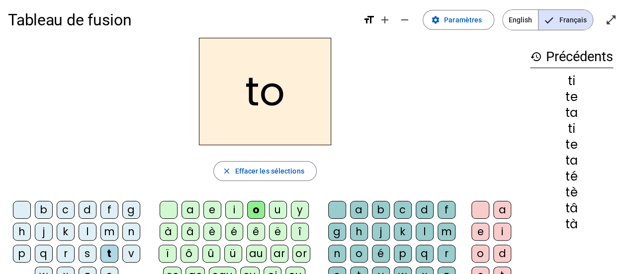
click at [272, 207] on div "u" at bounding box center [278, 210] width 18 height 18
click at [291, 207] on div "y" at bounding box center [300, 210] width 18 height 18
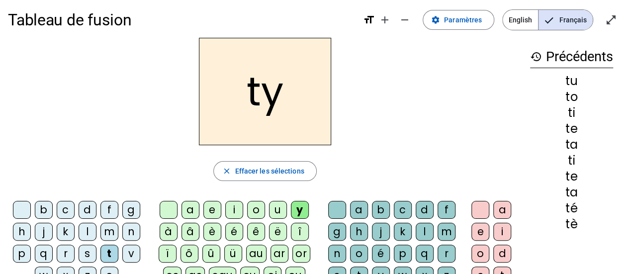
click at [266, 114] on h2 "ty" at bounding box center [265, 91] width 132 height 107
click at [295, 130] on h2 "ty" at bounding box center [265, 91] width 132 height 107
click at [166, 234] on div "à" at bounding box center [169, 232] width 18 height 18
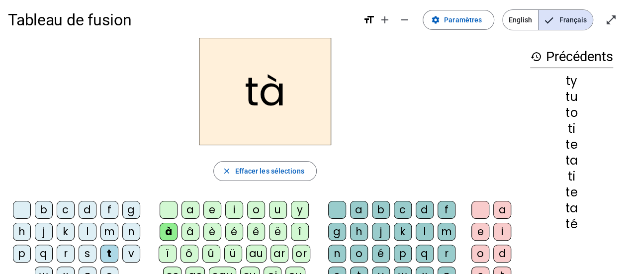
click at [296, 125] on h2 "tà" at bounding box center [265, 91] width 132 height 107
drag, startPoint x: 296, startPoint y: 125, endPoint x: 296, endPoint y: 119, distance: 6.0
click at [296, 121] on h2 "tà" at bounding box center [265, 91] width 132 height 107
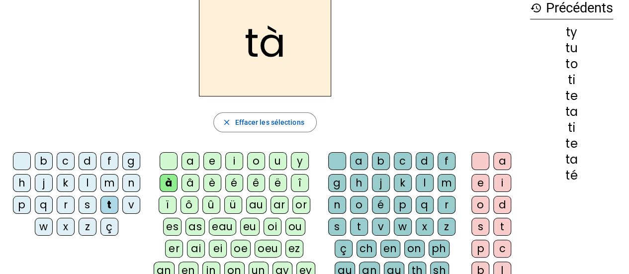
scroll to position [54, 0]
click at [270, 205] on div "ar" at bounding box center [279, 205] width 18 height 18
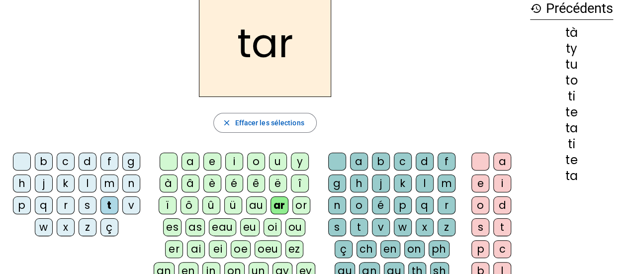
click at [262, 210] on div "au" at bounding box center [256, 205] width 20 height 18
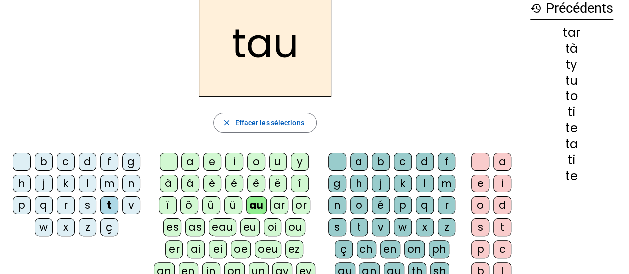
click at [280, 210] on div "ar" at bounding box center [279, 205] width 18 height 18
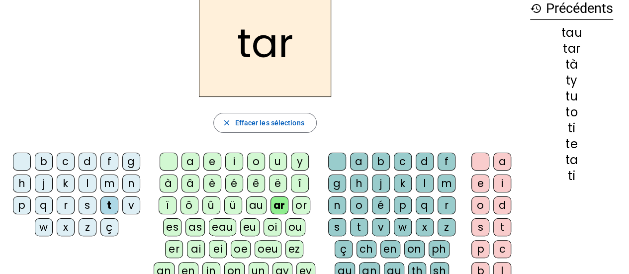
click at [301, 203] on div "or" at bounding box center [301, 205] width 18 height 18
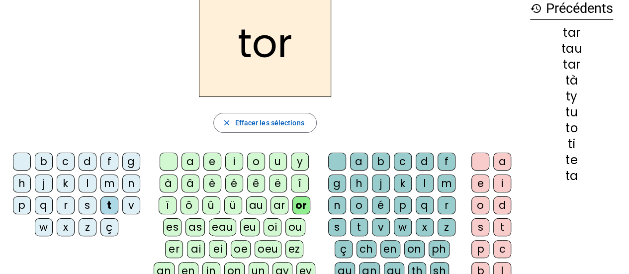
click at [163, 225] on div "es" at bounding box center [172, 227] width 18 height 18
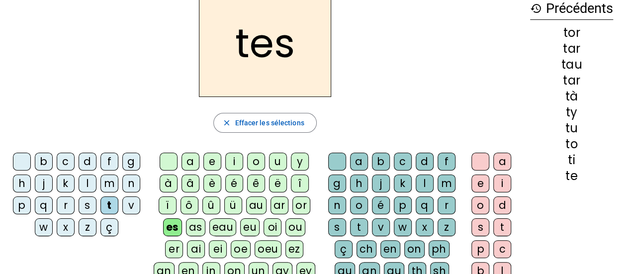
click at [186, 228] on div "as" at bounding box center [195, 227] width 19 height 18
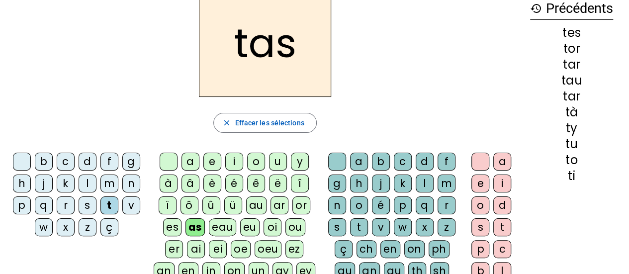
click at [192, 163] on div "a" at bounding box center [190, 162] width 18 height 18
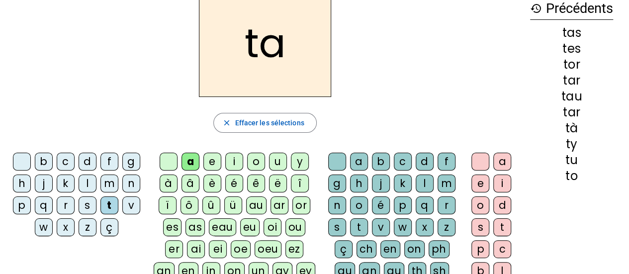
click at [217, 164] on div "e" at bounding box center [212, 162] width 18 height 18
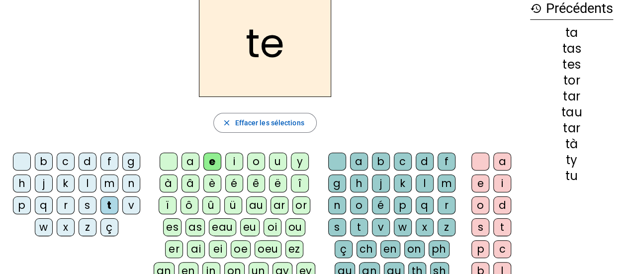
click at [233, 164] on div "i" at bounding box center [234, 162] width 18 height 18
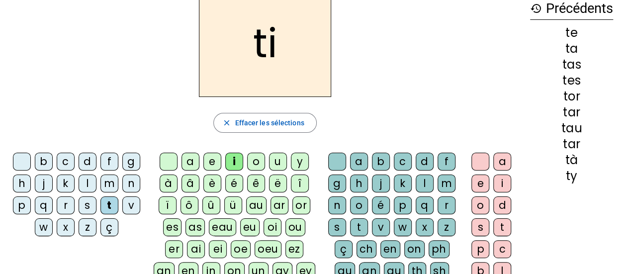
click at [249, 164] on div "o" at bounding box center [256, 162] width 18 height 18
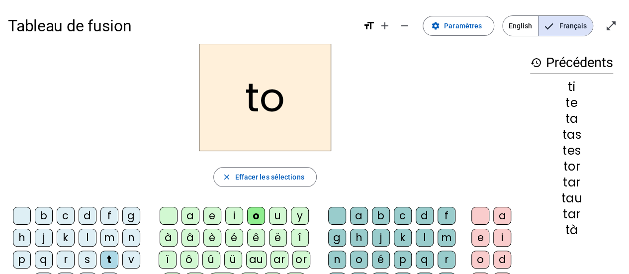
scroll to position [0, 0]
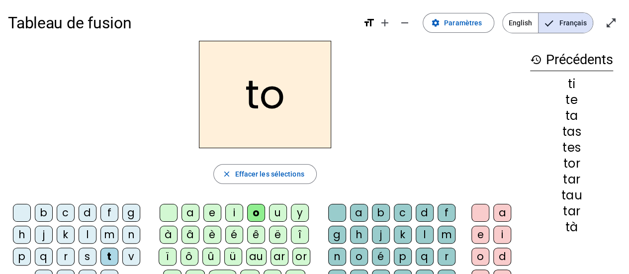
click at [274, 214] on div "u" at bounding box center [278, 213] width 18 height 18
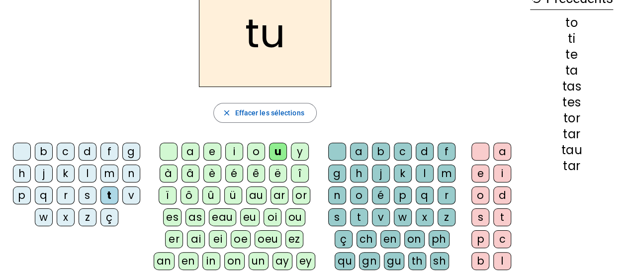
scroll to position [65, 0]
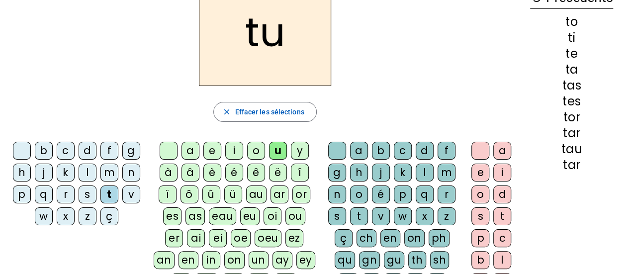
click at [307, 150] on div "y" at bounding box center [300, 151] width 18 height 18
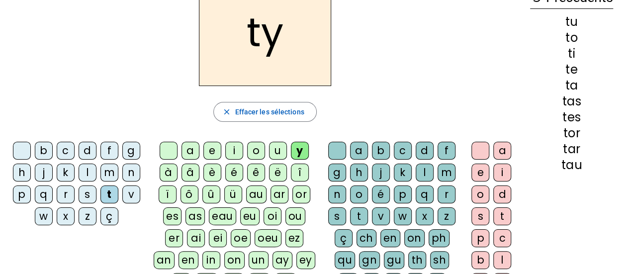
click at [272, 148] on div "u" at bounding box center [278, 151] width 18 height 18
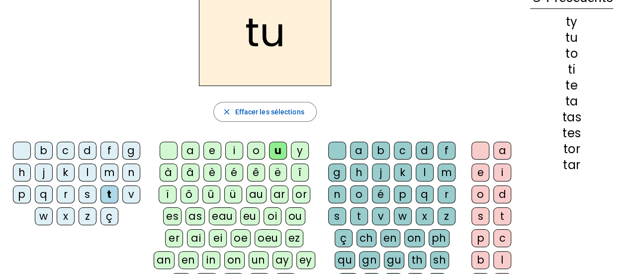
click at [302, 151] on div "y" at bounding box center [300, 151] width 18 height 18
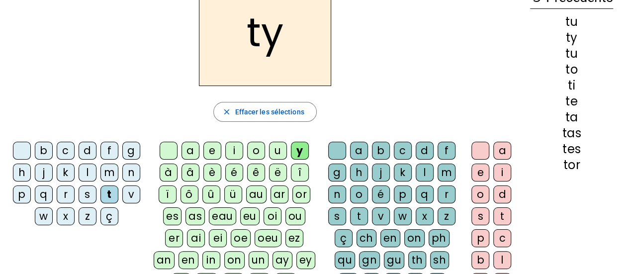
click at [166, 171] on div "à" at bounding box center [169, 172] width 18 height 18
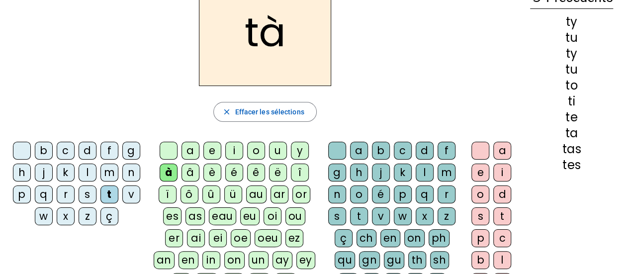
click at [185, 168] on div "â" at bounding box center [190, 172] width 18 height 18
click at [213, 174] on div "è" at bounding box center [212, 172] width 18 height 18
click at [237, 171] on div "é" at bounding box center [234, 172] width 18 height 18
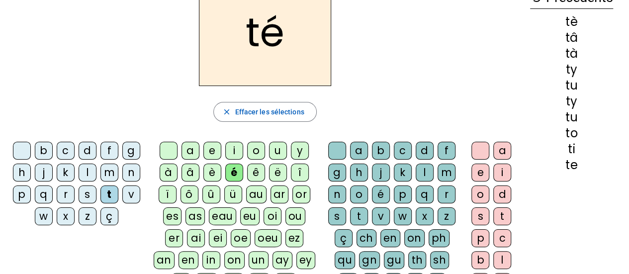
click at [269, 175] on div "ë" at bounding box center [278, 172] width 18 height 18
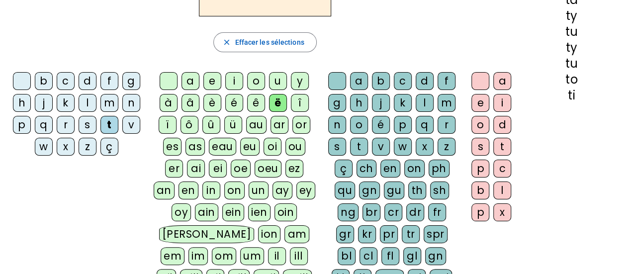
scroll to position [133, 0]
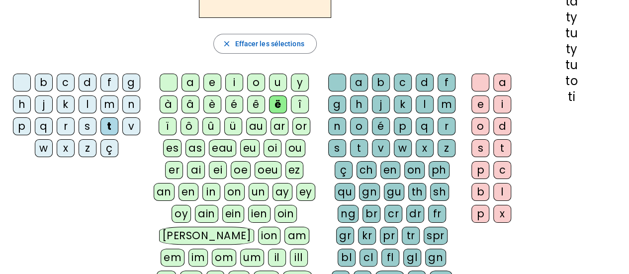
click at [256, 121] on div "au" at bounding box center [256, 126] width 20 height 18
click at [254, 108] on div "ê" at bounding box center [256, 104] width 18 height 18
click at [295, 103] on div "î" at bounding box center [300, 104] width 18 height 18
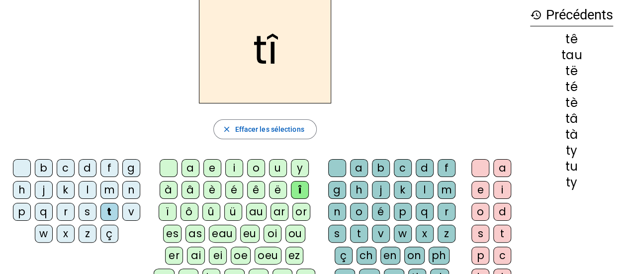
scroll to position [37, 0]
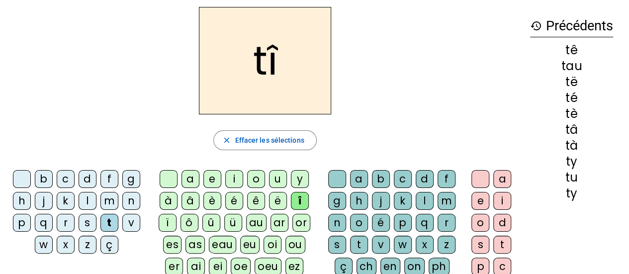
click at [191, 228] on div "ô" at bounding box center [189, 223] width 18 height 18
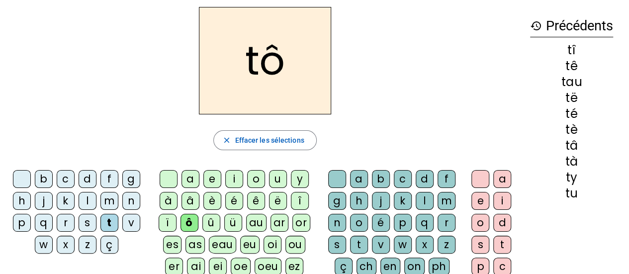
click at [208, 225] on div "û" at bounding box center [211, 223] width 18 height 18
click at [22, 175] on div at bounding box center [22, 179] width 18 height 18
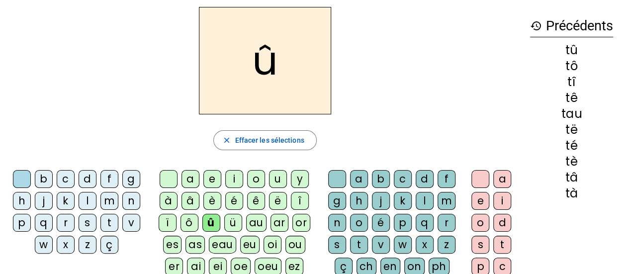
click at [261, 172] on div "o" at bounding box center [256, 179] width 18 height 18
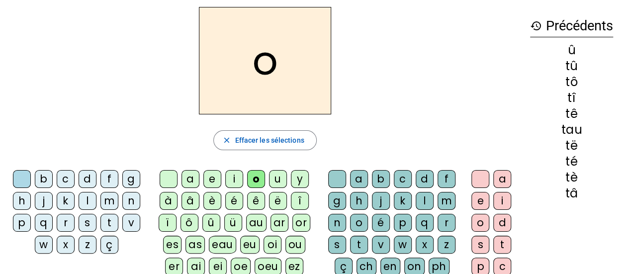
click at [22, 178] on div at bounding box center [22, 179] width 18 height 18
click at [208, 224] on div "û" at bounding box center [211, 223] width 18 height 18
click at [28, 178] on div at bounding box center [22, 179] width 18 height 18
click at [21, 179] on div at bounding box center [22, 179] width 18 height 18
click at [19, 182] on div at bounding box center [22, 179] width 18 height 18
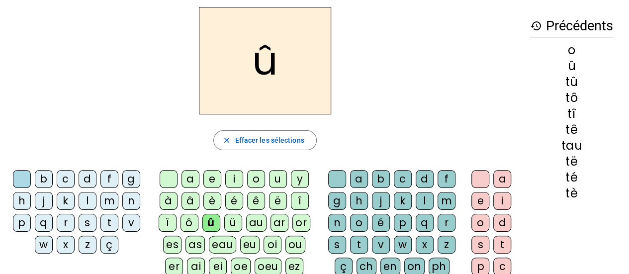
click at [23, 186] on div at bounding box center [22, 179] width 18 height 18
click at [19, 184] on div at bounding box center [22, 179] width 18 height 18
click at [23, 186] on div at bounding box center [22, 179] width 18 height 18
click at [162, 174] on div at bounding box center [169, 179] width 18 height 18
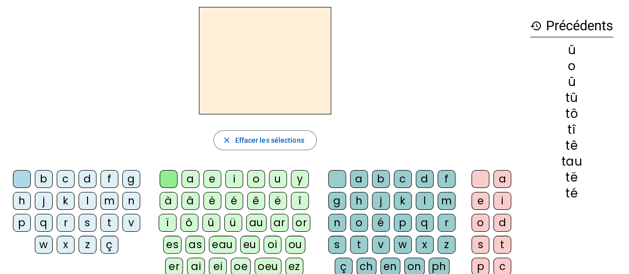
click at [170, 175] on div at bounding box center [169, 179] width 18 height 18
click at [194, 224] on div "ô" at bounding box center [189, 223] width 18 height 18
click at [21, 172] on div at bounding box center [22, 179] width 18 height 18
click at [169, 176] on div at bounding box center [169, 179] width 18 height 18
click at [255, 180] on div "o" at bounding box center [256, 179] width 18 height 18
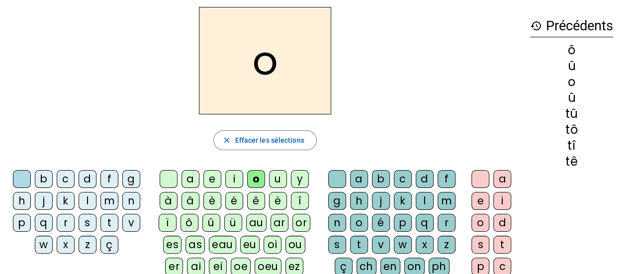
click at [506, 177] on div "a" at bounding box center [502, 179] width 18 height 18
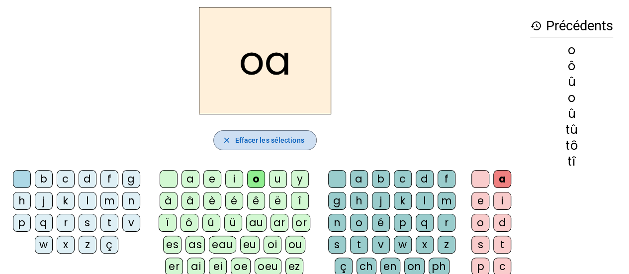
click at [224, 140] on mat-icon "close" at bounding box center [226, 140] width 9 height 9
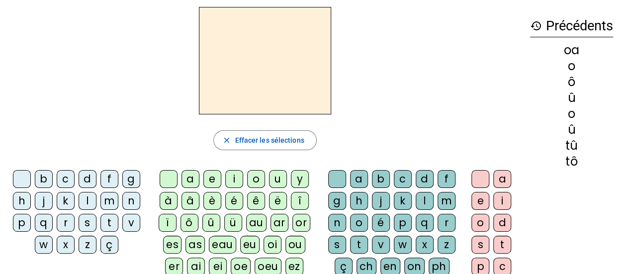
click at [498, 178] on div "a" at bounding box center [502, 179] width 18 height 18
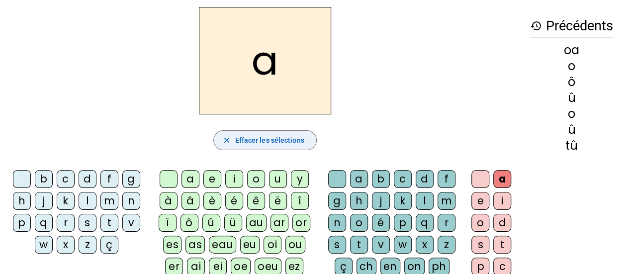
click at [225, 141] on mat-icon "close" at bounding box center [226, 140] width 9 height 9
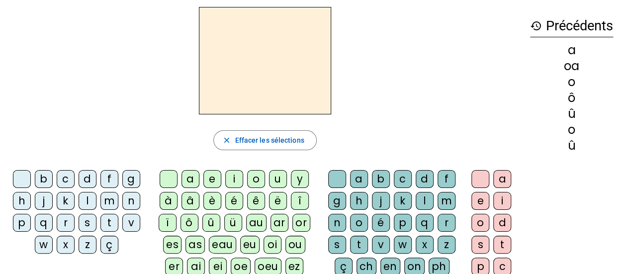
click at [382, 220] on div "é" at bounding box center [381, 223] width 18 height 18
click at [408, 225] on div "p" at bounding box center [403, 223] width 18 height 18
click at [108, 200] on div "m" at bounding box center [109, 201] width 18 height 18
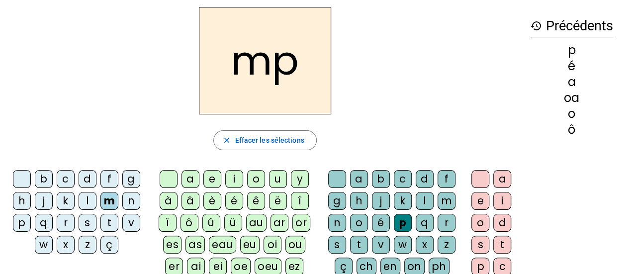
click at [256, 207] on div "ê" at bounding box center [256, 201] width 18 height 18
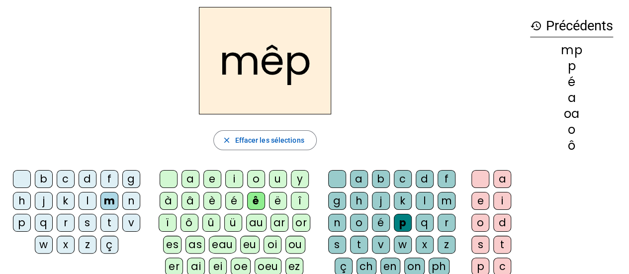
click at [445, 178] on div "f" at bounding box center [446, 179] width 18 height 18
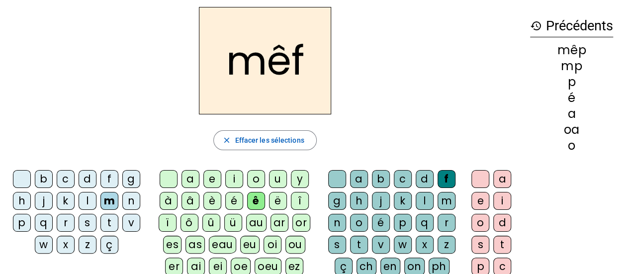
click at [400, 226] on div "p" at bounding box center [403, 223] width 18 height 18
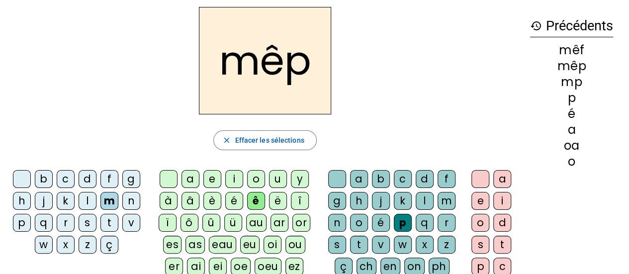
click at [195, 178] on div "a" at bounding box center [190, 179] width 18 height 18
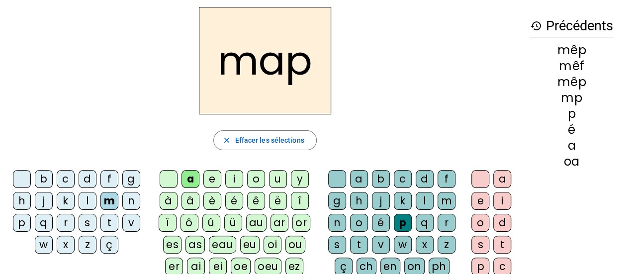
scroll to position [0, 0]
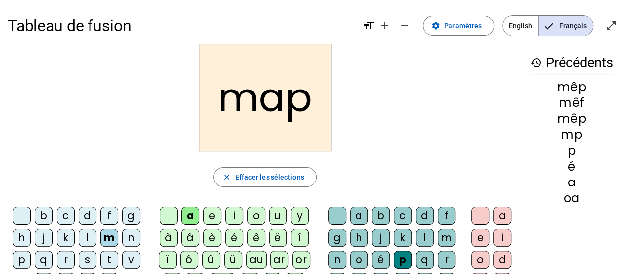
click at [20, 211] on div at bounding box center [22, 216] width 18 height 18
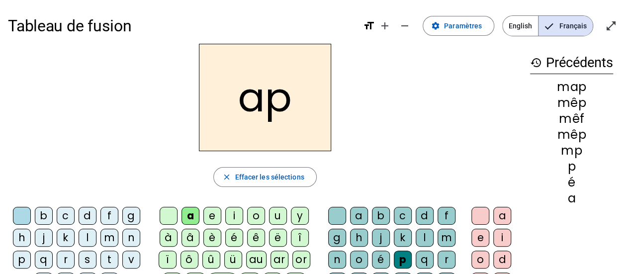
click at [272, 102] on h2 "ap" at bounding box center [265, 97] width 132 height 107
click at [221, 86] on h2 "ap" at bounding box center [265, 97] width 132 height 107
click at [228, 116] on h2 "ap" at bounding box center [265, 97] width 132 height 107
click at [225, 101] on h2 "ap" at bounding box center [265, 97] width 132 height 107
click at [225, 103] on h2 "ap" at bounding box center [265, 97] width 132 height 107
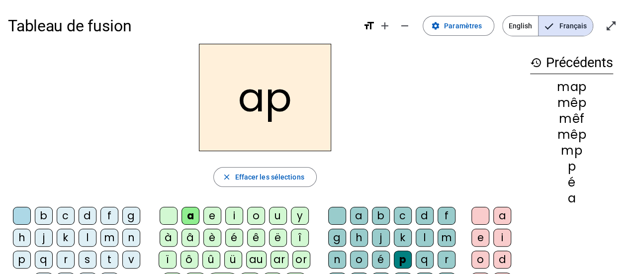
click at [275, 108] on h2 "ap" at bounding box center [265, 97] width 132 height 107
click at [282, 99] on h2 "ap" at bounding box center [265, 97] width 132 height 107
click at [276, 102] on h2 "ap" at bounding box center [265, 97] width 132 height 107
click at [228, 109] on h2 "ap" at bounding box center [265, 97] width 132 height 107
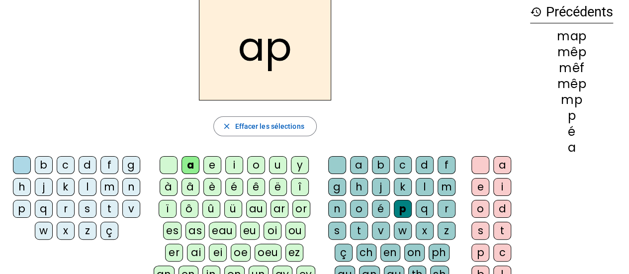
scroll to position [76, 0]
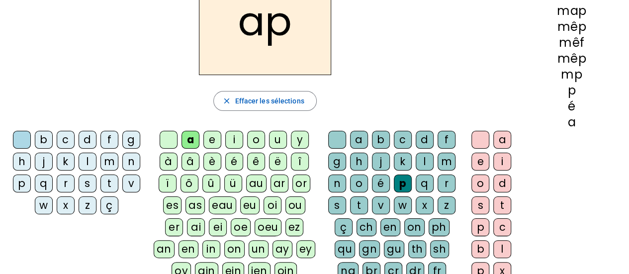
click at [19, 181] on div "p" at bounding box center [22, 183] width 18 height 18
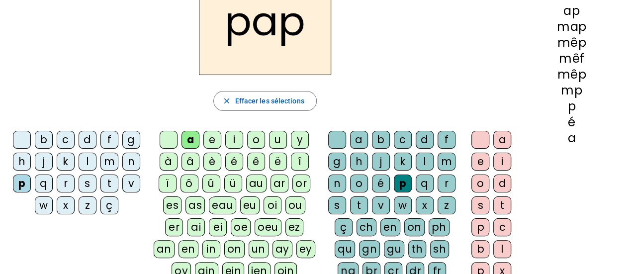
click at [334, 132] on div at bounding box center [337, 140] width 18 height 18
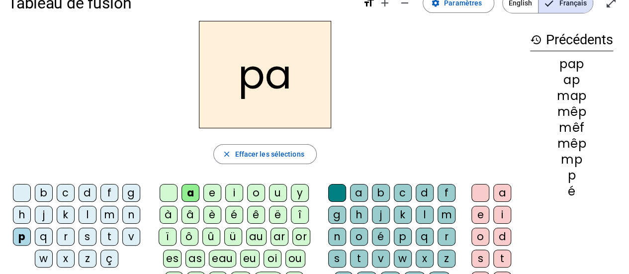
scroll to position [21, 0]
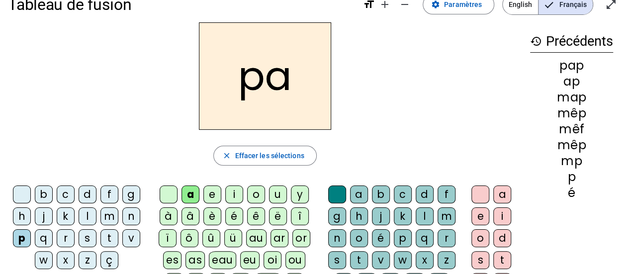
click at [293, 188] on div "y" at bounding box center [300, 194] width 18 height 18
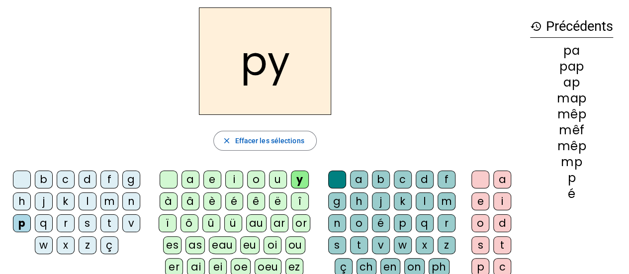
scroll to position [0, 0]
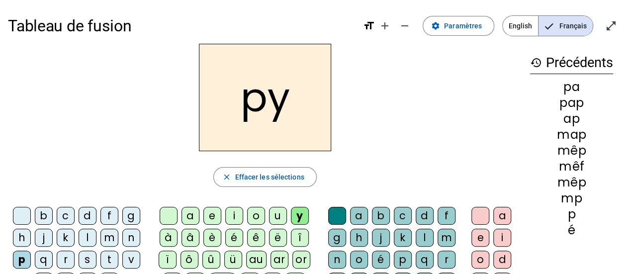
click at [375, 178] on div "close Effacer les sélections" at bounding box center [265, 177] width 514 height 20
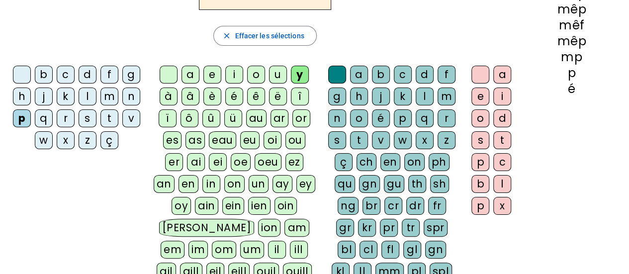
scroll to position [144, 0]
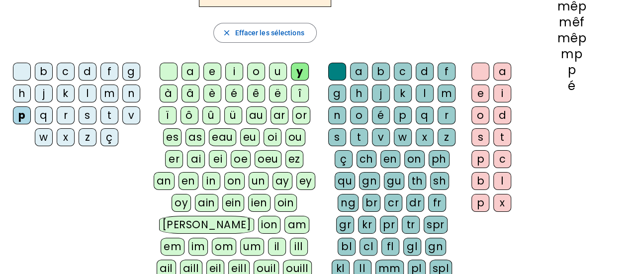
click at [272, 185] on div "ay" at bounding box center [282, 181] width 20 height 18
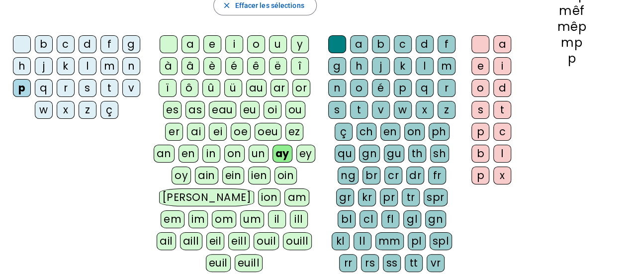
scroll to position [177, 0]
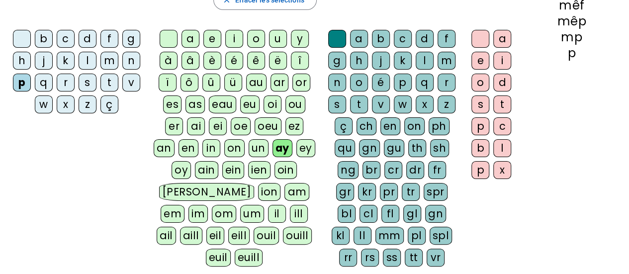
click at [357, 96] on div "t" at bounding box center [359, 104] width 18 height 18
click at [484, 87] on div "o" at bounding box center [480, 83] width 18 height 18
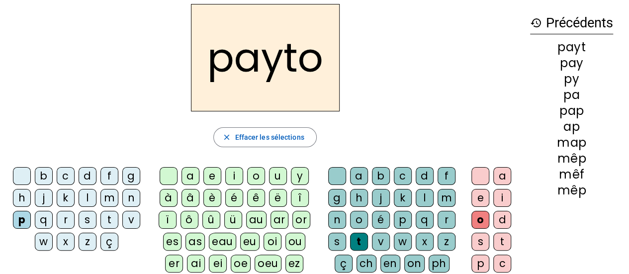
scroll to position [39, 0]
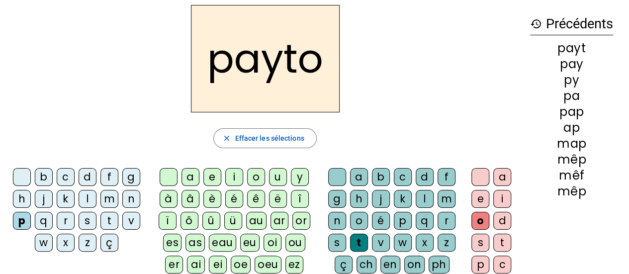
click at [331, 75] on h2 "payto" at bounding box center [265, 58] width 149 height 107
click at [329, 67] on h2 "payto" at bounding box center [265, 58] width 149 height 107
click at [326, 49] on h2 "payto" at bounding box center [265, 58] width 149 height 107
click at [341, 218] on div "n" at bounding box center [337, 221] width 18 height 18
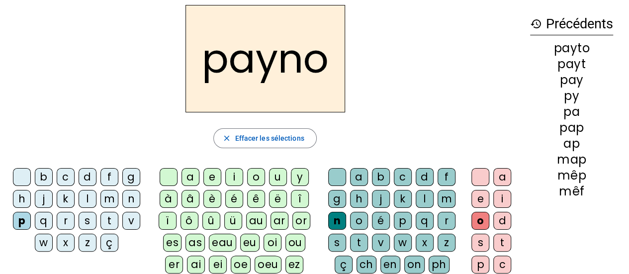
click at [412, 268] on div "on" at bounding box center [414, 264] width 20 height 18
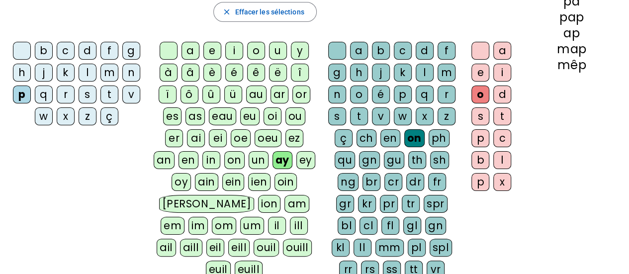
scroll to position [165, 0]
click at [209, 111] on div "eau" at bounding box center [222, 116] width 27 height 18
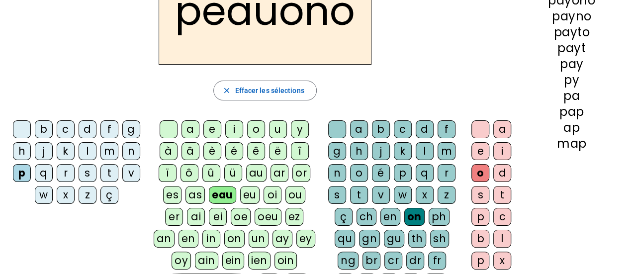
scroll to position [61, 0]
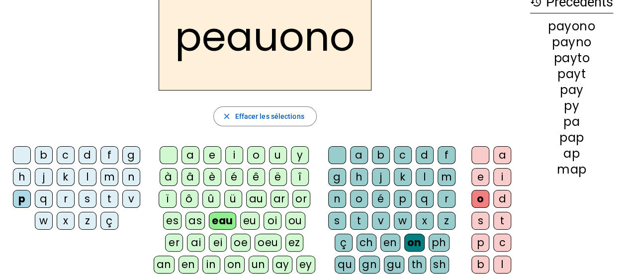
click at [295, 178] on div "î" at bounding box center [300, 177] width 18 height 18
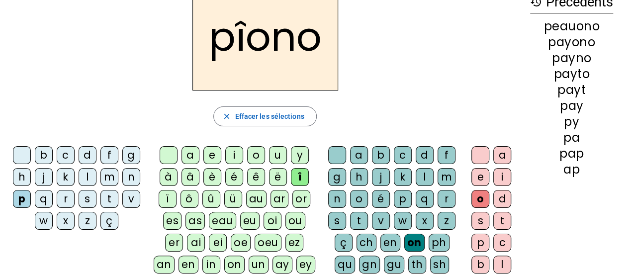
click at [267, 207] on letter-bubble "au" at bounding box center [258, 201] width 24 height 22
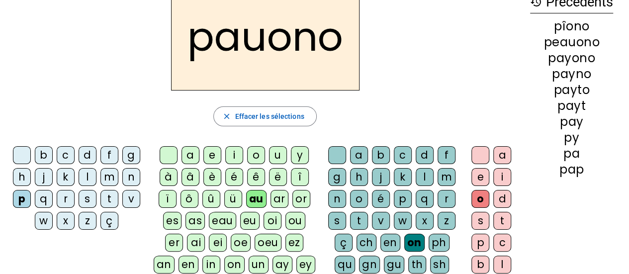
click at [224, 220] on div "eau" at bounding box center [222, 221] width 27 height 18
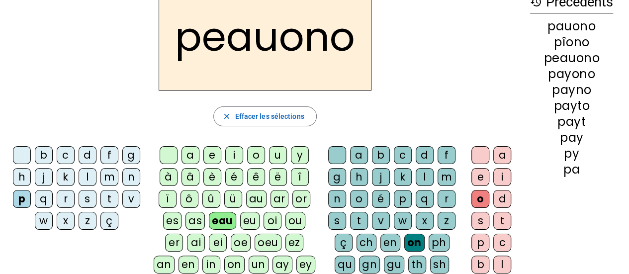
click at [227, 181] on div "é" at bounding box center [234, 177] width 18 height 18
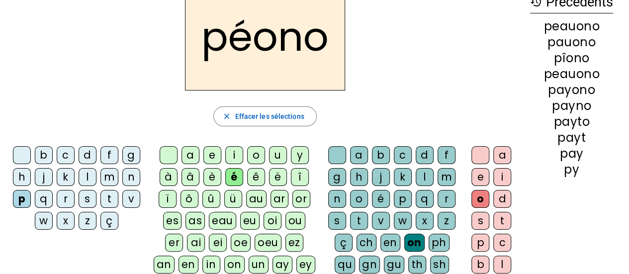
click at [261, 190] on div "au" at bounding box center [256, 199] width 20 height 18
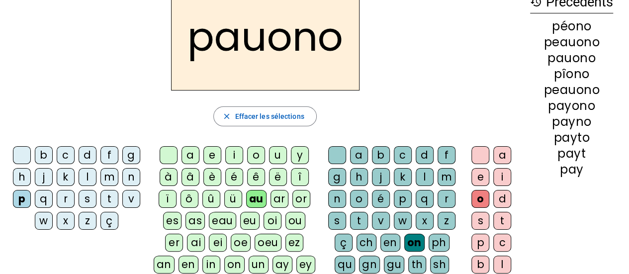
click at [263, 212] on div "oi" at bounding box center [272, 221] width 18 height 18
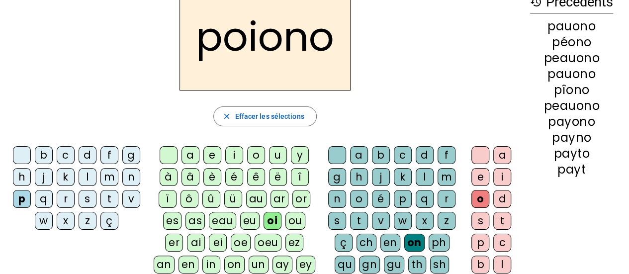
click at [271, 204] on div "ar" at bounding box center [279, 199] width 18 height 18
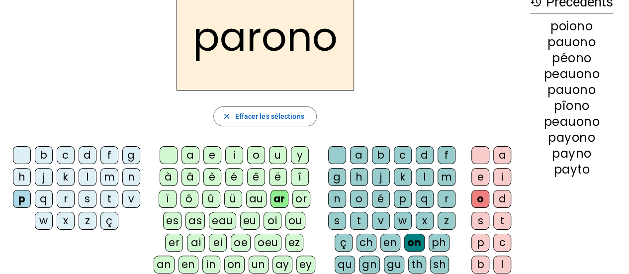
click at [299, 204] on div "or" at bounding box center [301, 199] width 18 height 18
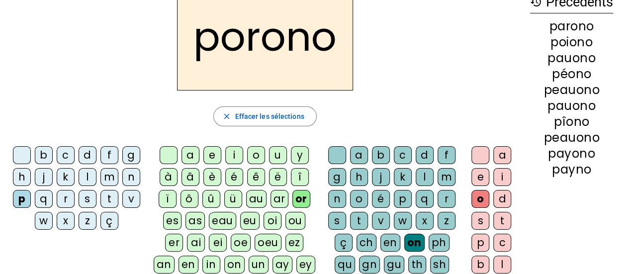
click at [396, 163] on div "c" at bounding box center [403, 155] width 18 height 18
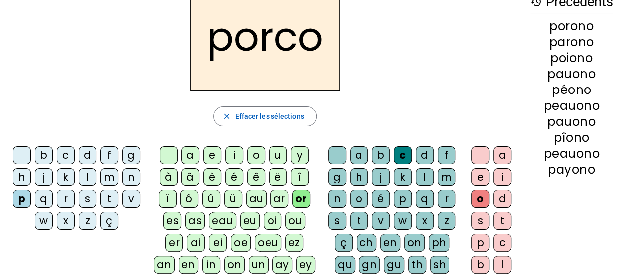
click at [425, 179] on div "l" at bounding box center [424, 177] width 18 height 18
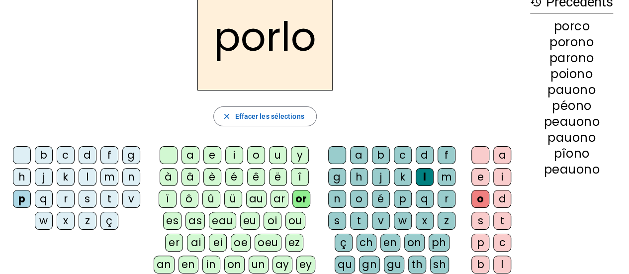
click at [407, 196] on div "p" at bounding box center [403, 199] width 18 height 18
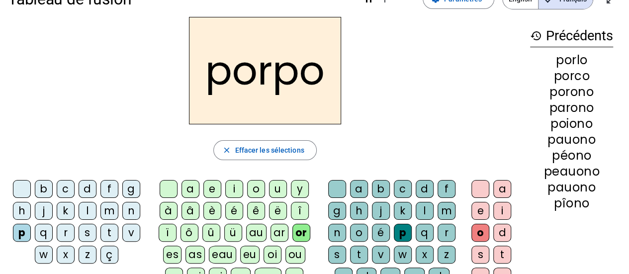
scroll to position [0, 0]
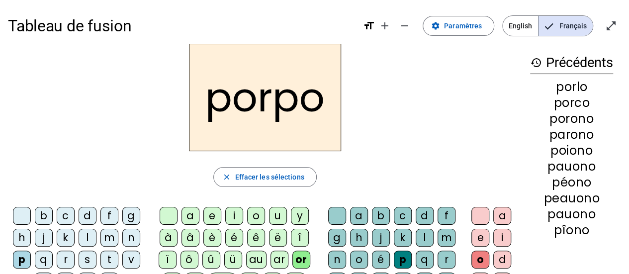
click at [401, 243] on div "k" at bounding box center [403, 238] width 18 height 18
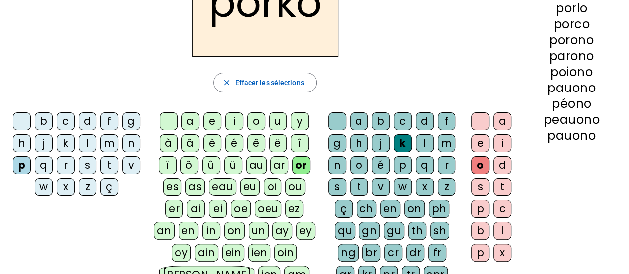
scroll to position [97, 0]
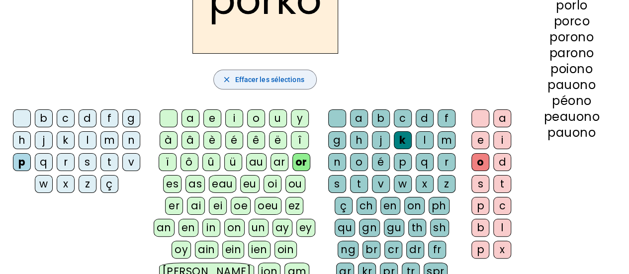
click at [256, 78] on span "Effacer les sélections" at bounding box center [269, 80] width 69 height 12
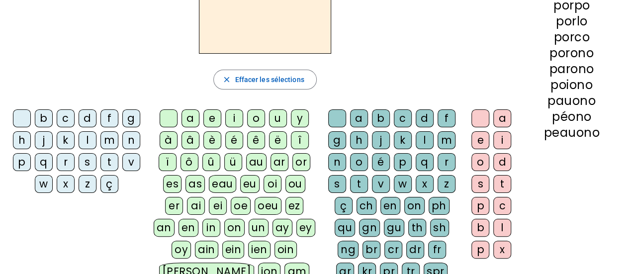
click at [38, 141] on div "j" at bounding box center [44, 140] width 18 height 18
click at [252, 115] on div "o" at bounding box center [256, 118] width 18 height 18
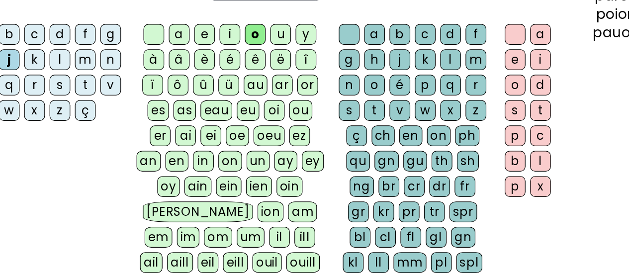
scroll to position [149, 0]
click at [451, 115] on div "r" at bounding box center [446, 111] width 18 height 18
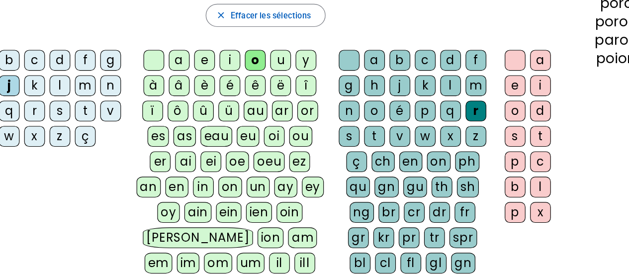
scroll to position [130, 0]
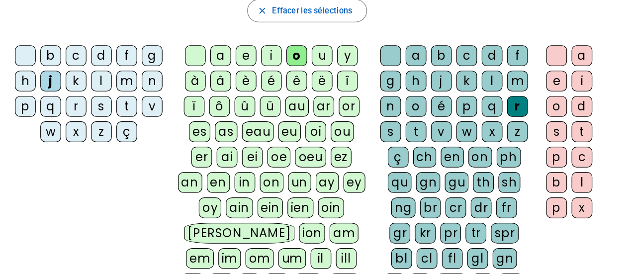
click at [87, 81] on div "d" at bounding box center [88, 86] width 18 height 18
click at [507, 124] on div "d" at bounding box center [502, 129] width 18 height 18
click at [37, 106] on div "j" at bounding box center [44, 107] width 18 height 18
click at [74, 121] on letter-bubble "r" at bounding box center [68, 131] width 22 height 22
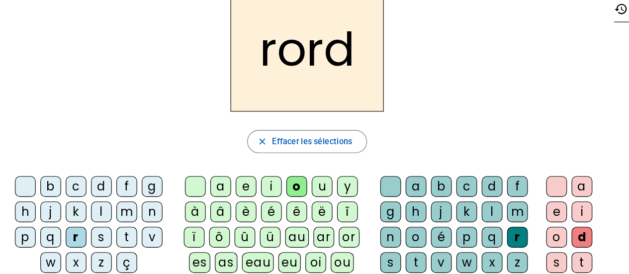
scroll to position [51, 0]
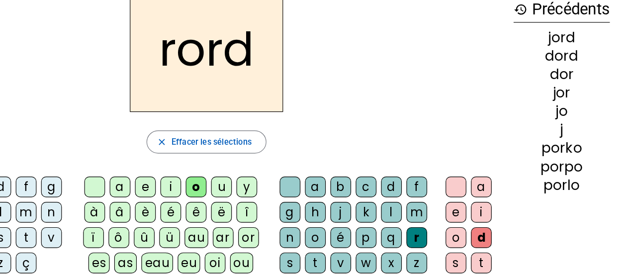
click at [304, 206] on div "or" at bounding box center [301, 208] width 18 height 18
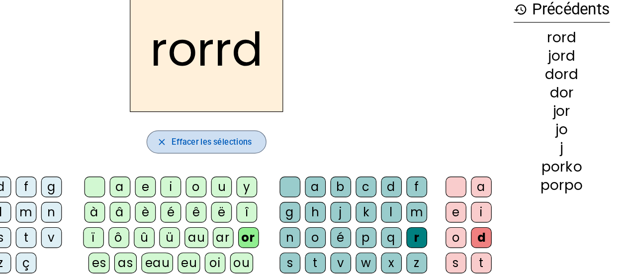
click at [265, 122] on span "Effacer les sélections" at bounding box center [269, 126] width 69 height 12
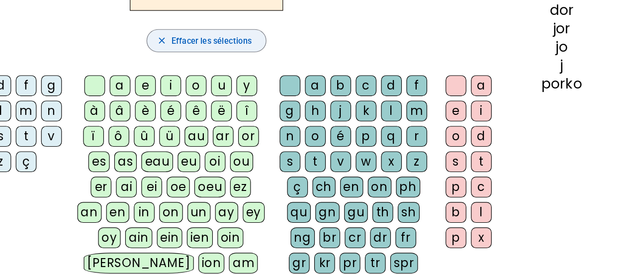
scroll to position [109, 0]
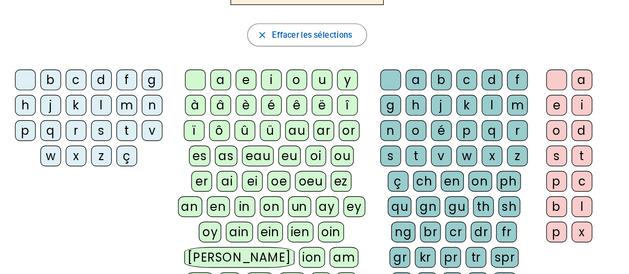
click at [64, 154] on div "r" at bounding box center [66, 150] width 18 height 18
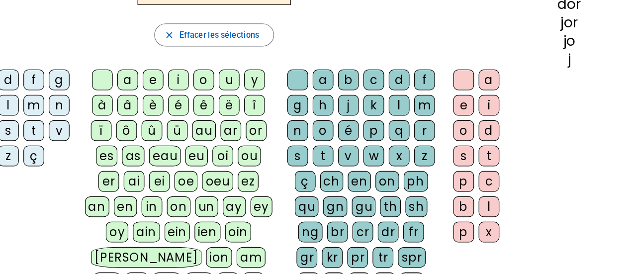
click at [241, 106] on div "i" at bounding box center [234, 106] width 18 height 18
click at [252, 112] on div "o" at bounding box center [256, 106] width 18 height 18
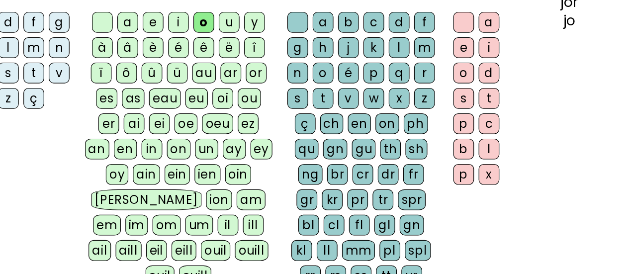
scroll to position [160, 0]
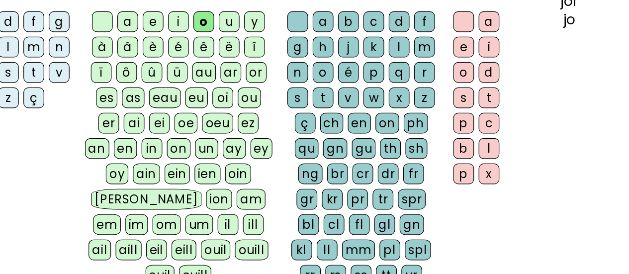
click at [444, 103] on div "r" at bounding box center [446, 100] width 18 height 18
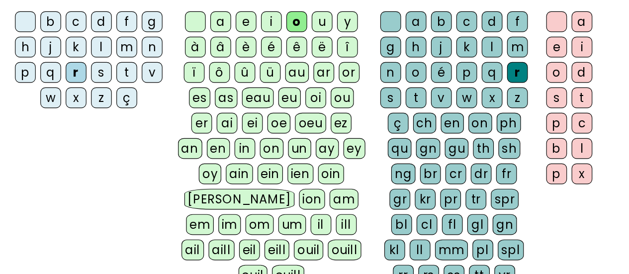
click at [375, 257] on div "mm" at bounding box center [389, 253] width 28 height 18
click at [341, 269] on div "a b c d f g h j k l m n o é p q r s t v w x z ç ch en on ph qu gn gu th sh ng b…" at bounding box center [393, 167] width 133 height 241
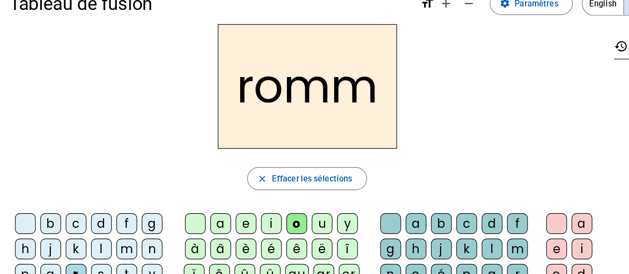
scroll to position [22, 0]
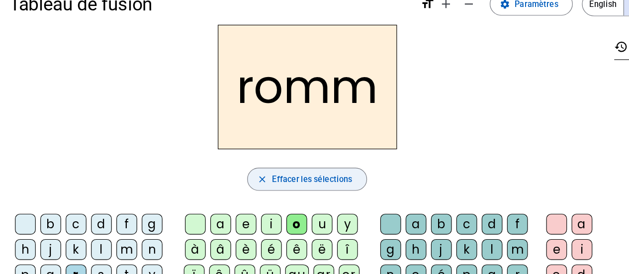
click at [232, 155] on span "button" at bounding box center [265, 155] width 102 height 24
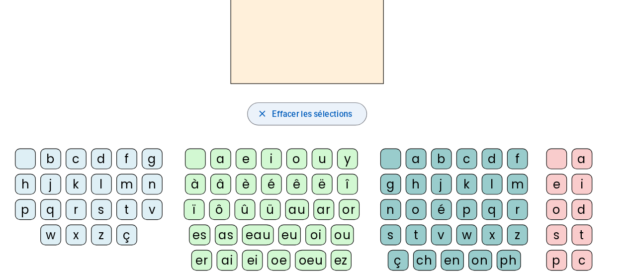
scroll to position [43, 0]
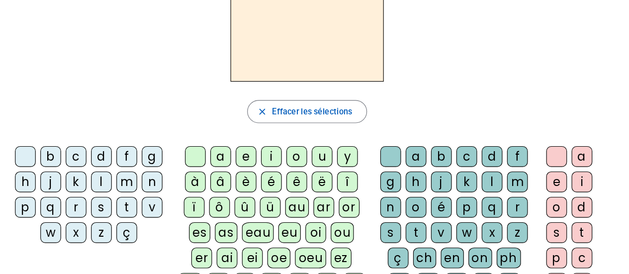
click at [506, 173] on div "a" at bounding box center [502, 172] width 18 height 18
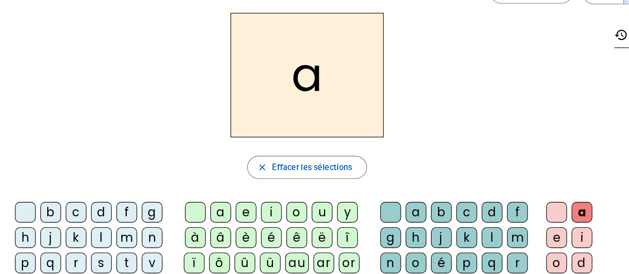
scroll to position [32, 0]
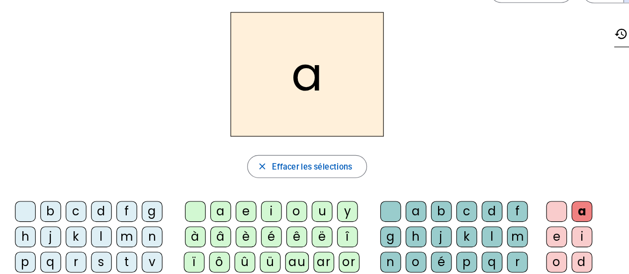
click at [384, 189] on div "b" at bounding box center [381, 183] width 18 height 18
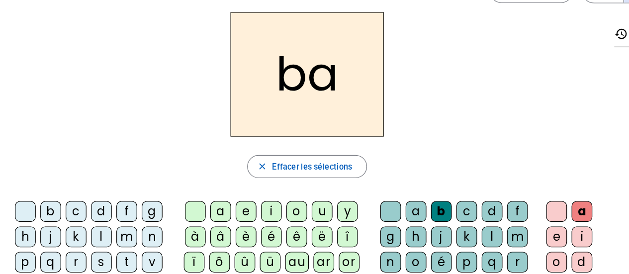
click at [235, 163] on div "ba close [PERSON_NAME] les sélections b c d f g h j k l m n p q r s t v w x z ç…" at bounding box center [265, 214] width 514 height 407
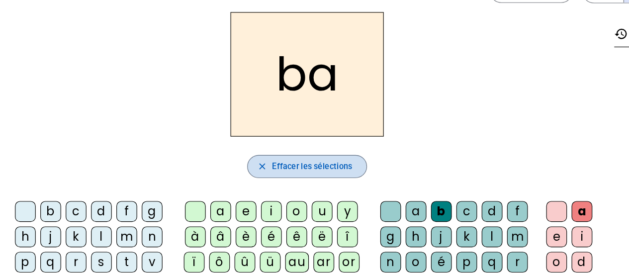
click at [227, 151] on span "button" at bounding box center [265, 145] width 102 height 24
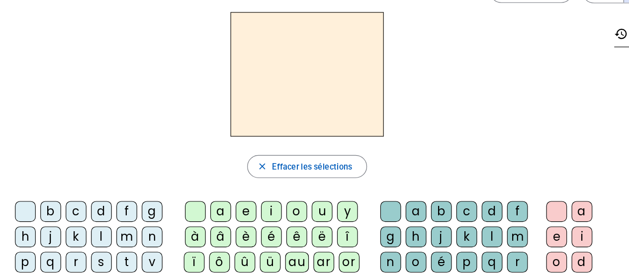
click at [381, 187] on div "b" at bounding box center [381, 183] width 18 height 18
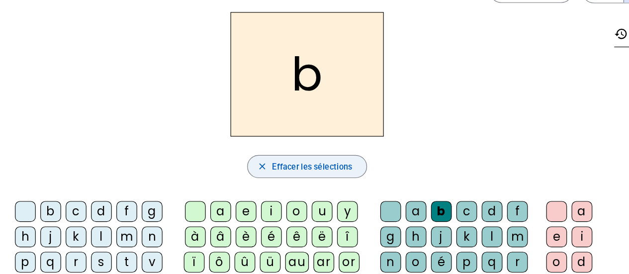
click at [281, 151] on span "button" at bounding box center [265, 145] width 102 height 24
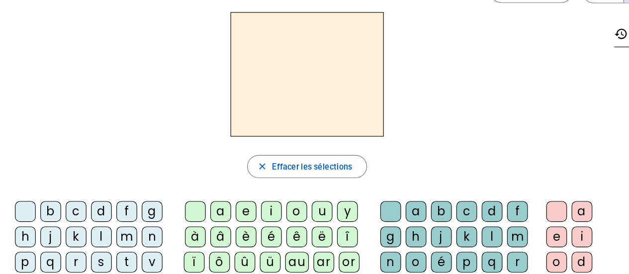
click at [409, 185] on div "c" at bounding box center [403, 183] width 18 height 18
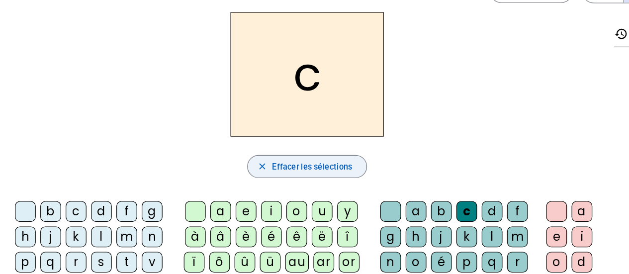
click at [242, 141] on span "Effacer les sélections" at bounding box center [269, 145] width 69 height 12
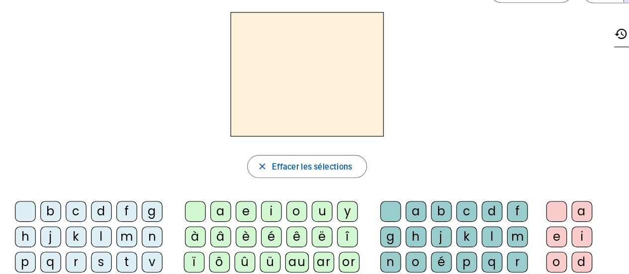
click at [424, 185] on div "d" at bounding box center [424, 183] width 18 height 18
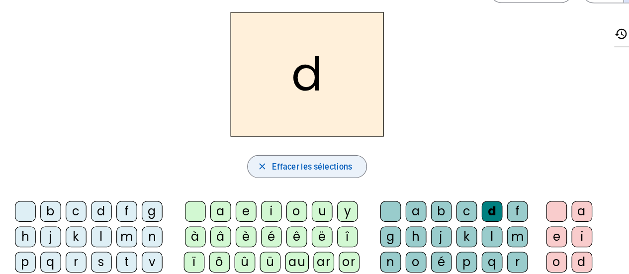
click at [231, 143] on span "button" at bounding box center [265, 145] width 102 height 24
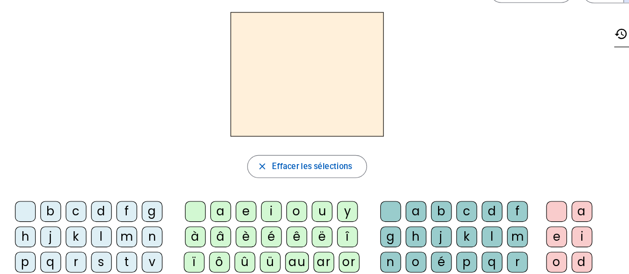
click at [210, 182] on div "e" at bounding box center [212, 183] width 18 height 18
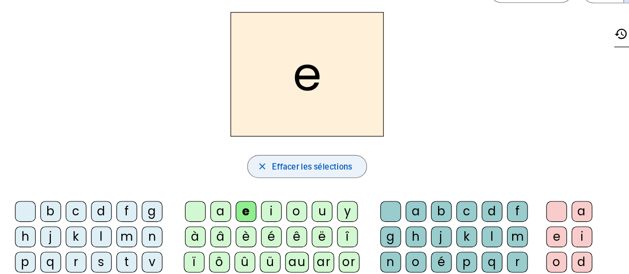
click at [231, 145] on mat-icon "close" at bounding box center [226, 144] width 9 height 9
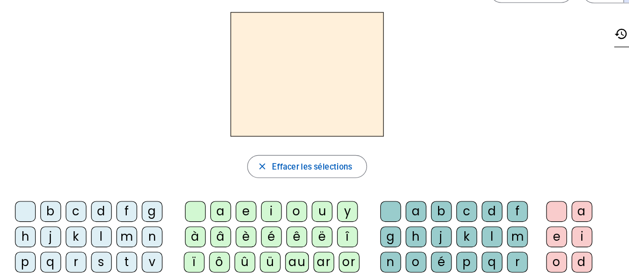
click at [106, 185] on div "f" at bounding box center [109, 183] width 18 height 18
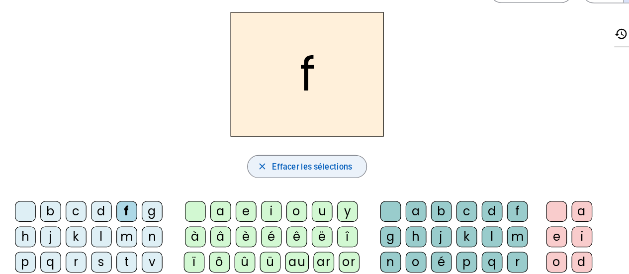
click at [276, 142] on span "Effacer les sélections" at bounding box center [269, 145] width 69 height 12
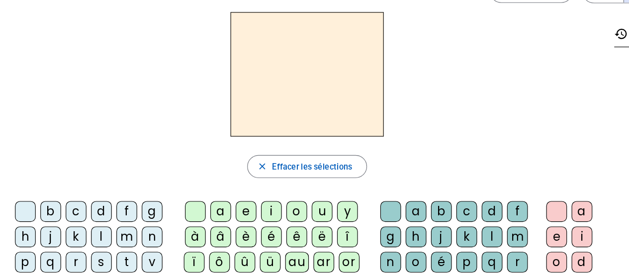
click at [130, 186] on div "g" at bounding box center [131, 183] width 18 height 18
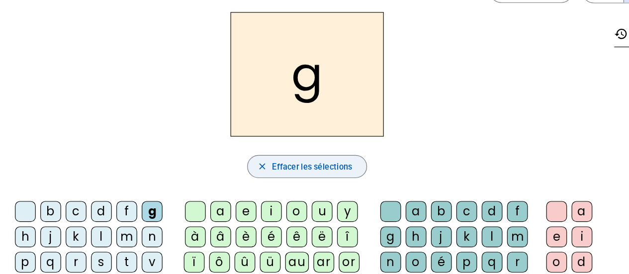
click at [282, 140] on span "Effacer les sélections" at bounding box center [269, 145] width 69 height 12
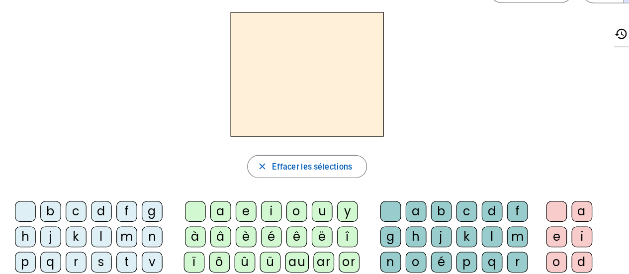
click at [23, 205] on div "h" at bounding box center [22, 205] width 18 height 18
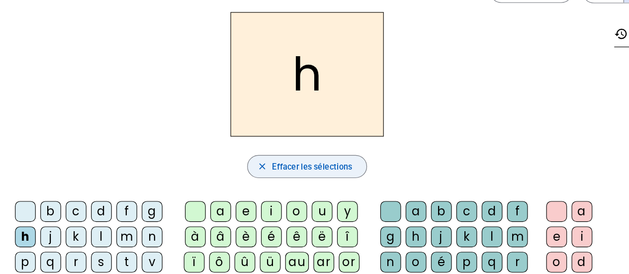
click at [232, 146] on span "button" at bounding box center [265, 145] width 102 height 24
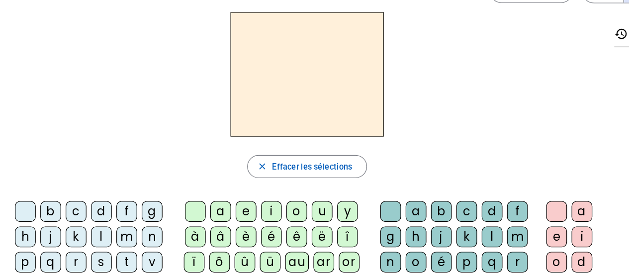
click at [236, 181] on div "i" at bounding box center [234, 183] width 18 height 18
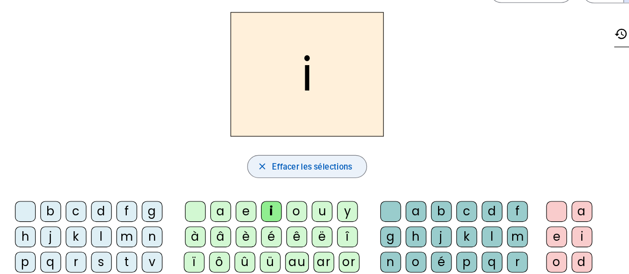
click at [239, 153] on span "button" at bounding box center [265, 145] width 102 height 24
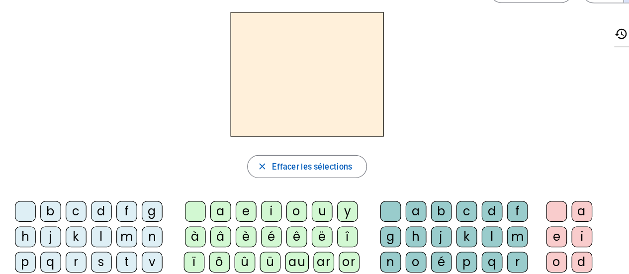
click at [47, 206] on div "j" at bounding box center [44, 205] width 18 height 18
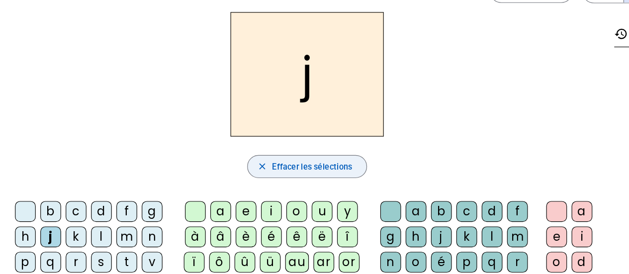
click at [257, 143] on span "Effacer les sélections" at bounding box center [269, 145] width 69 height 12
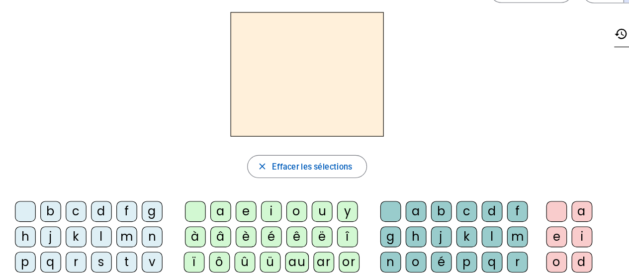
click at [67, 203] on div "k" at bounding box center [66, 205] width 18 height 18
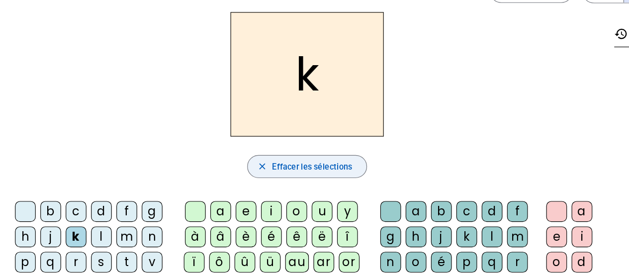
click at [224, 141] on mat-icon "close" at bounding box center [226, 144] width 9 height 9
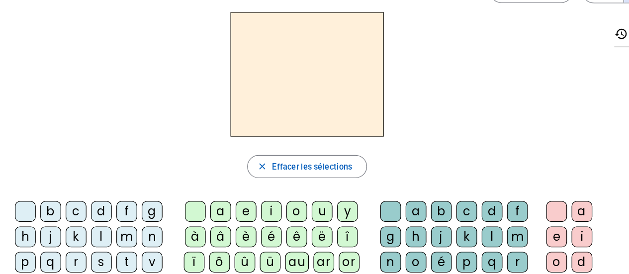
click at [422, 203] on div "l" at bounding box center [424, 205] width 18 height 18
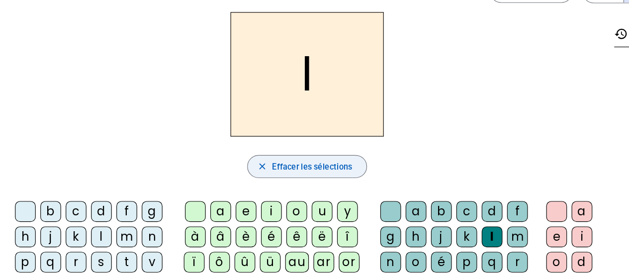
click at [228, 141] on mat-icon "close" at bounding box center [226, 144] width 9 height 9
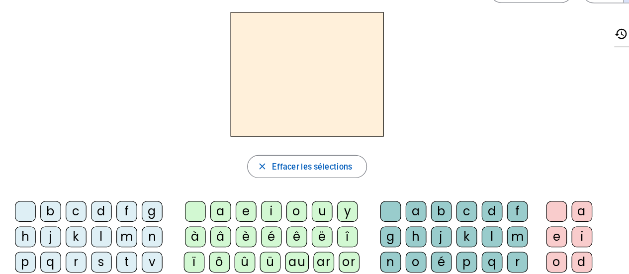
click at [443, 209] on div "m" at bounding box center [446, 205] width 18 height 18
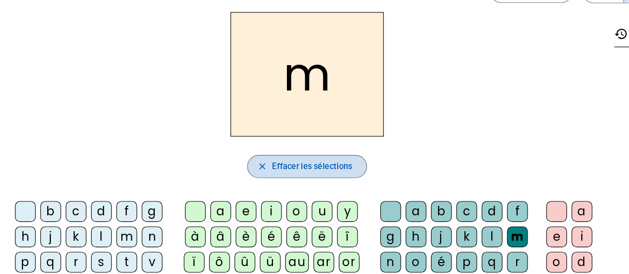
click at [244, 149] on span "Effacer les sélections" at bounding box center [269, 145] width 69 height 12
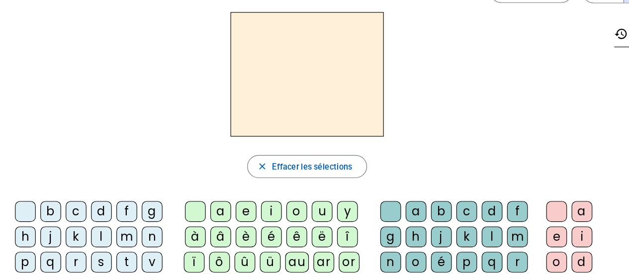
click at [336, 231] on div "n" at bounding box center [337, 227] width 18 height 18
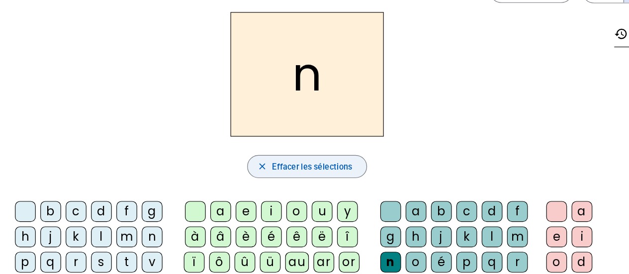
click at [229, 136] on span "button" at bounding box center [265, 145] width 102 height 24
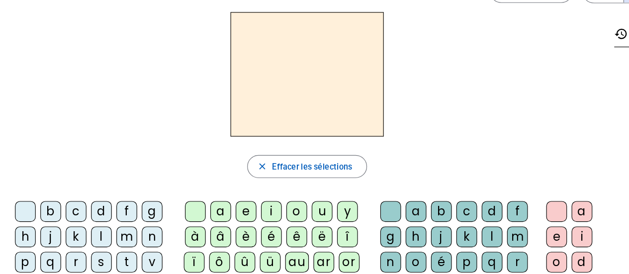
click at [256, 184] on div "o" at bounding box center [256, 183] width 18 height 18
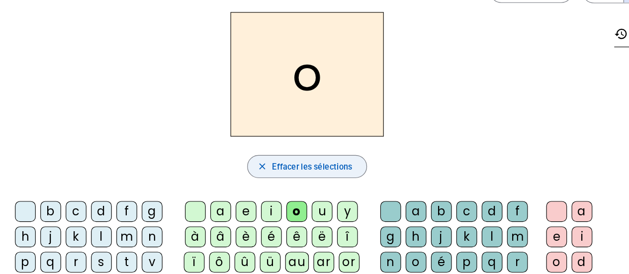
click at [227, 138] on span "button" at bounding box center [265, 145] width 102 height 24
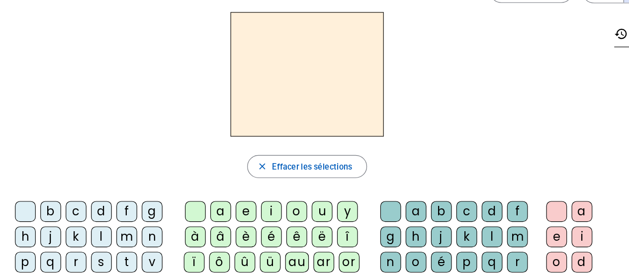
click at [399, 227] on div "p" at bounding box center [403, 227] width 18 height 18
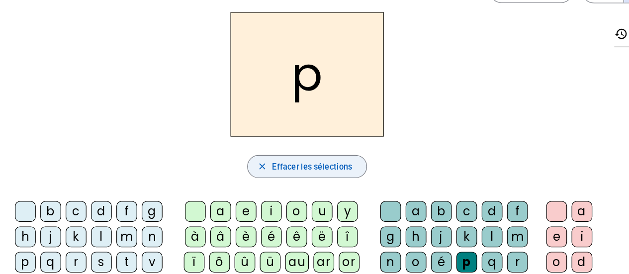
click at [219, 144] on span "button" at bounding box center [265, 145] width 102 height 24
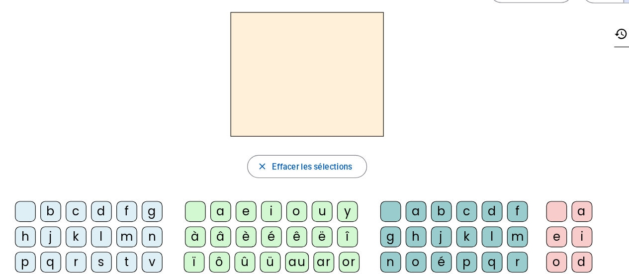
click at [402, 229] on div "p" at bounding box center [403, 227] width 18 height 18
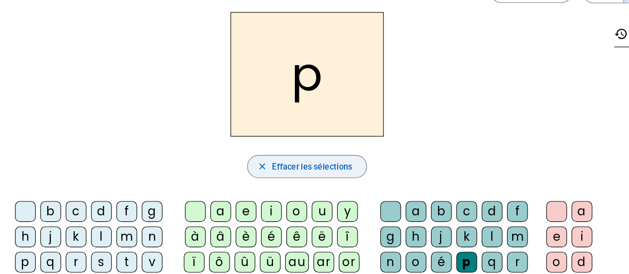
click at [230, 143] on mat-icon "close" at bounding box center [226, 144] width 9 height 9
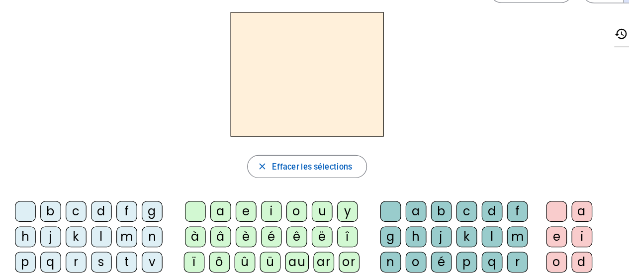
click at [452, 229] on div "r" at bounding box center [446, 227] width 18 height 18
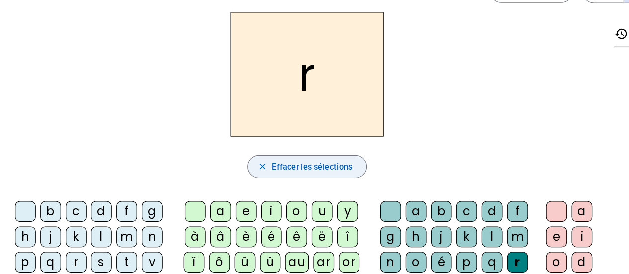
click at [220, 144] on span "button" at bounding box center [265, 145] width 102 height 24
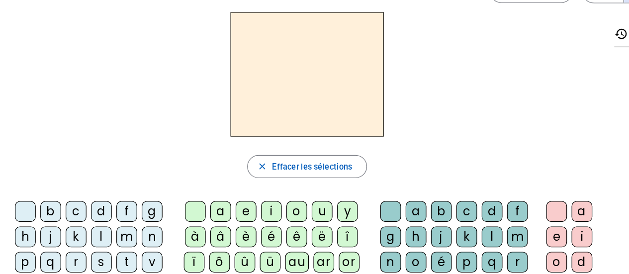
click at [262, 232] on div "au" at bounding box center [256, 227] width 20 height 18
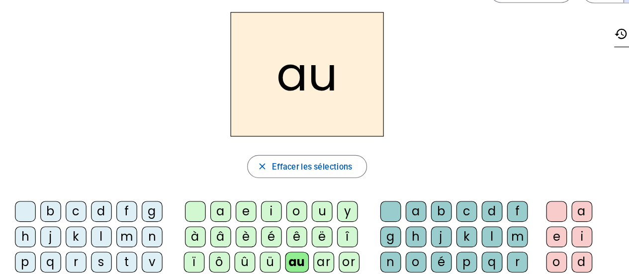
scroll to position [0, 0]
